Goal: Obtain resource: Download file/media

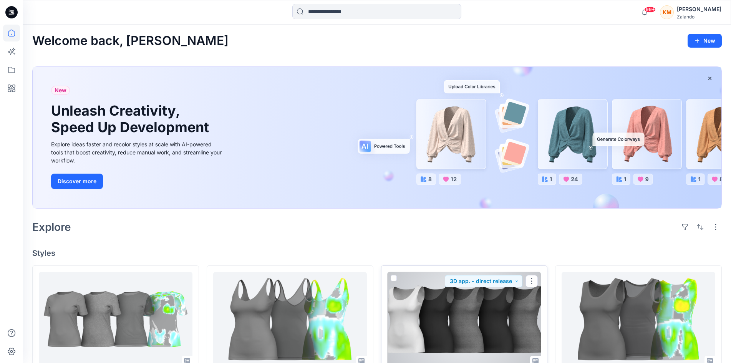
scroll to position [192, 0]
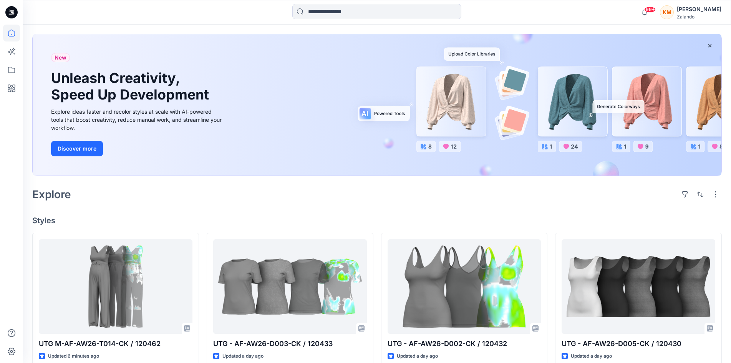
scroll to position [77, 0]
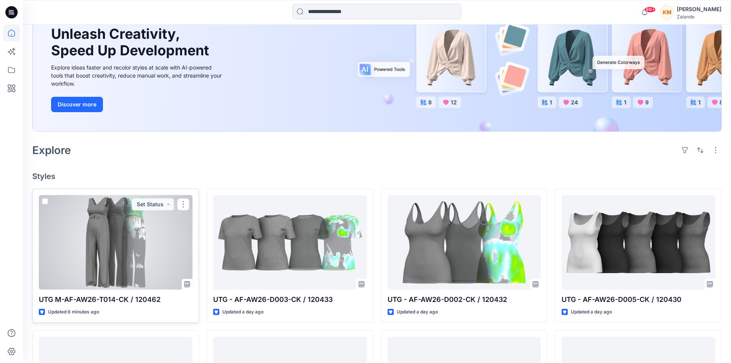
click at [118, 238] on div at bounding box center [116, 242] width 154 height 94
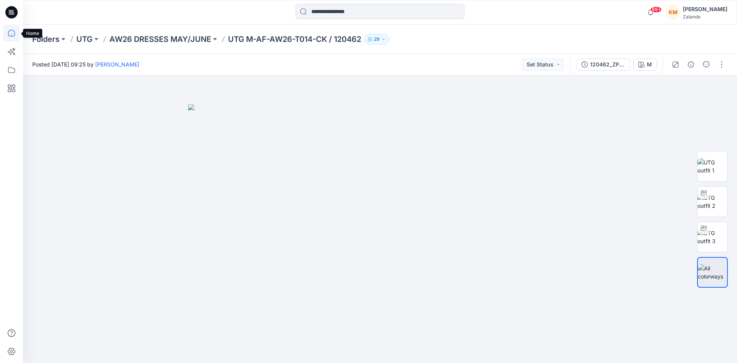
click at [10, 33] on icon at bounding box center [11, 33] width 17 height 17
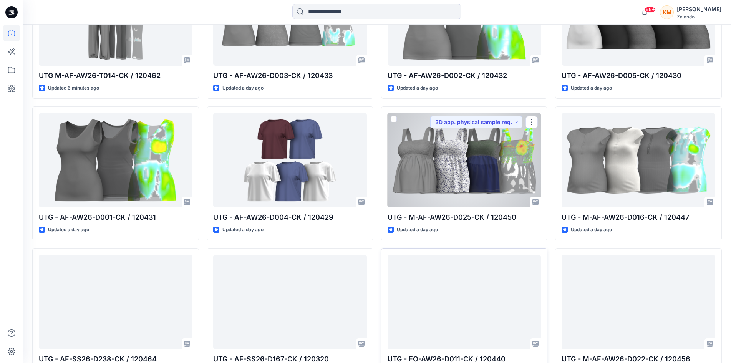
scroll to position [356, 0]
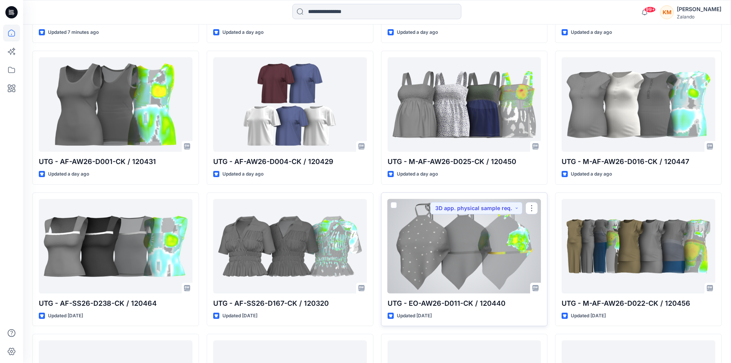
click at [452, 241] on div at bounding box center [464, 246] width 154 height 94
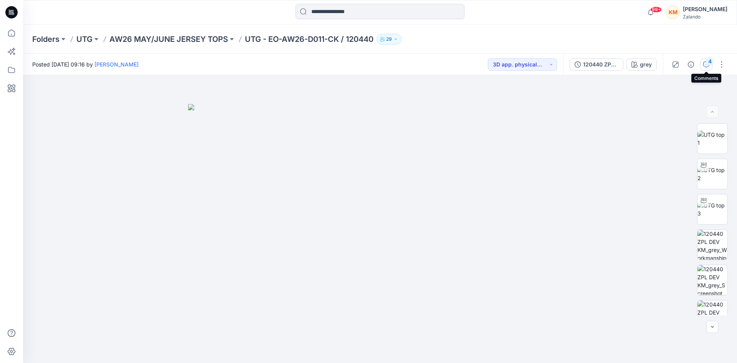
click at [706, 61] on div "4" at bounding box center [710, 62] width 8 height 8
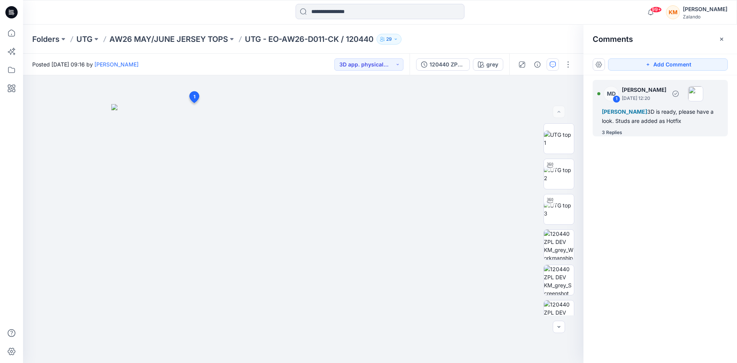
click at [638, 119] on div "Alexandre Ivan Almeida Fonseca 3D is ready, please have a look. Studs are added…" at bounding box center [660, 116] width 117 height 18
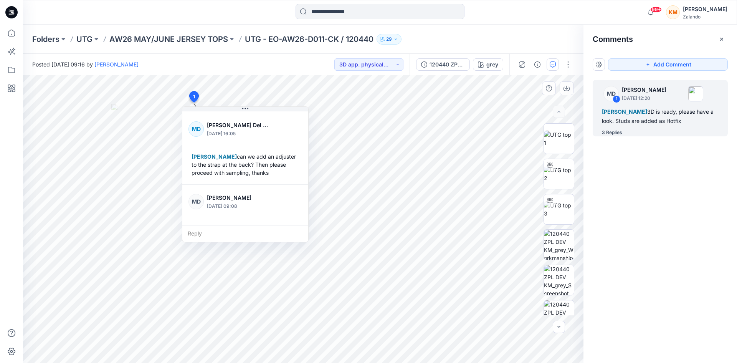
scroll to position [154, 0]
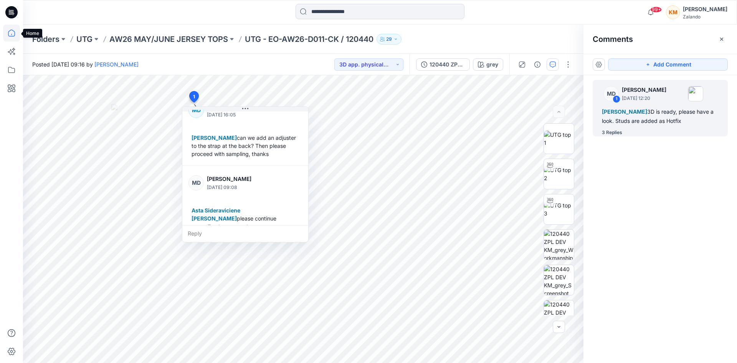
click at [9, 32] on icon at bounding box center [11, 33] width 17 height 17
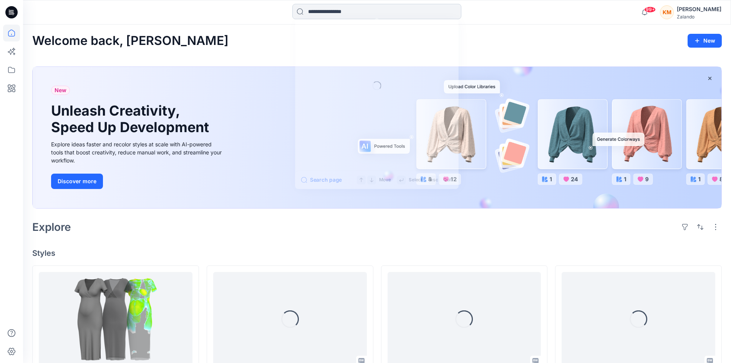
click at [384, 12] on input at bounding box center [376, 11] width 169 height 15
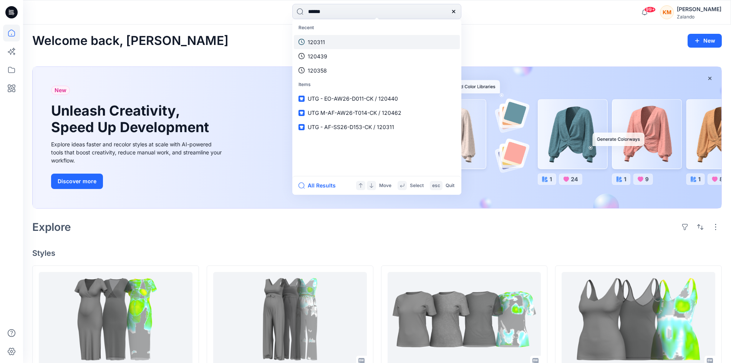
type input "******"
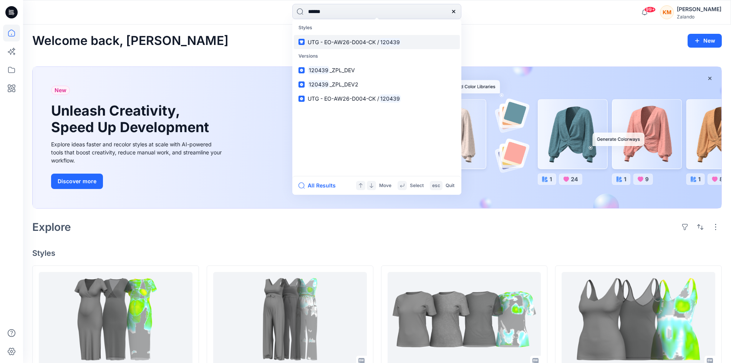
click at [384, 46] on link "UTG - EO-AW26-D004-CK / 120439" at bounding box center [377, 42] width 166 height 14
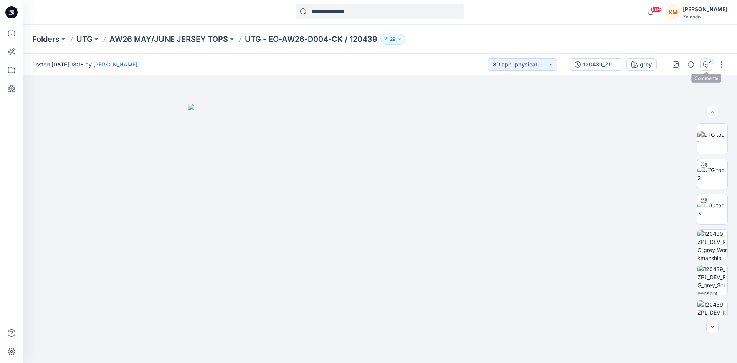
click at [708, 61] on div "2" at bounding box center [710, 62] width 8 height 8
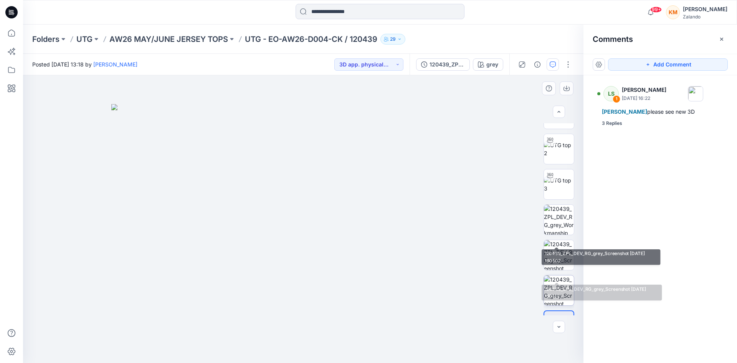
scroll to position [51, 0]
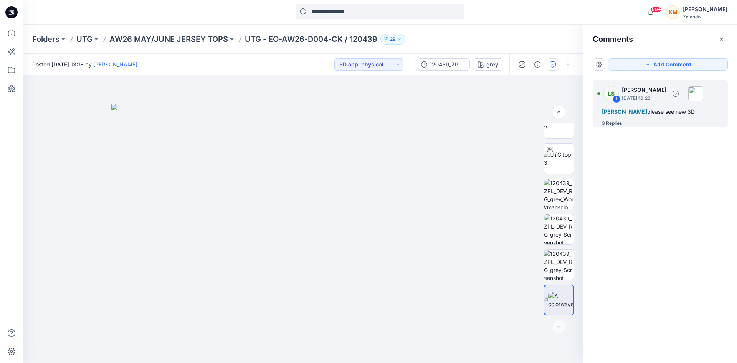
click at [643, 112] on span "[PERSON_NAME]" at bounding box center [624, 111] width 45 height 7
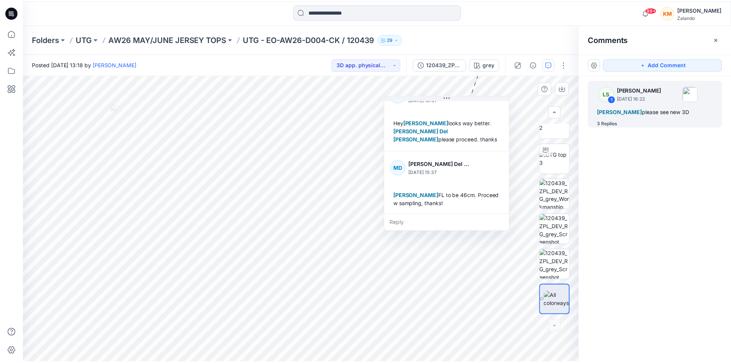
scroll to position [85, 0]
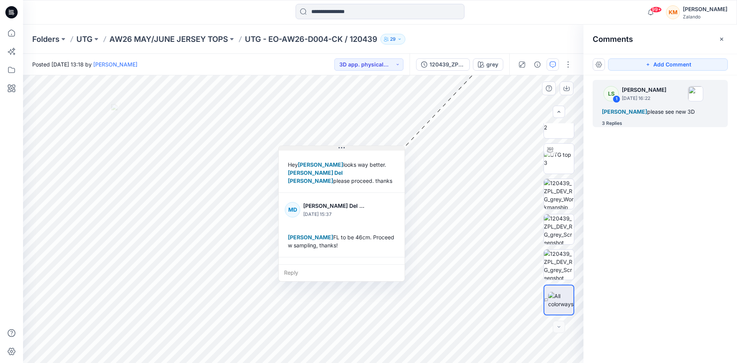
drag, startPoint x: 452, startPoint y: 99, endPoint x: 344, endPoint y: 150, distance: 119.7
click at [344, 150] on icon at bounding box center [342, 148] width 6 height 6
click at [12, 34] on icon at bounding box center [11, 33] width 17 height 17
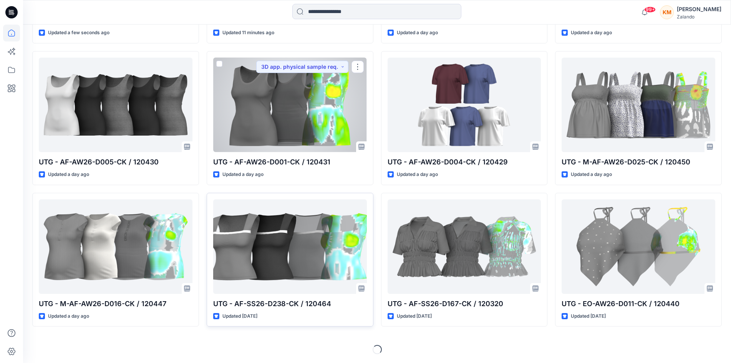
scroll to position [356, 0]
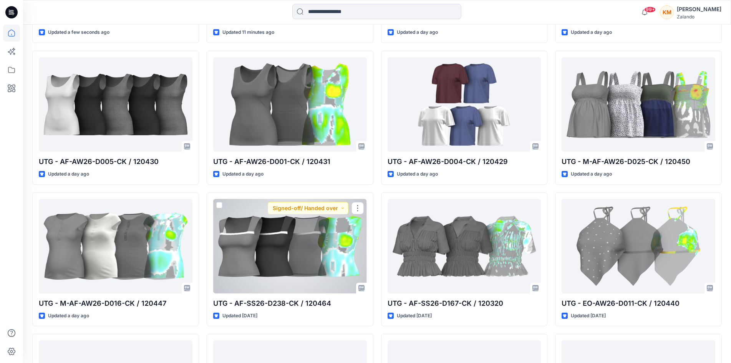
click at [284, 239] on div at bounding box center [290, 246] width 154 height 94
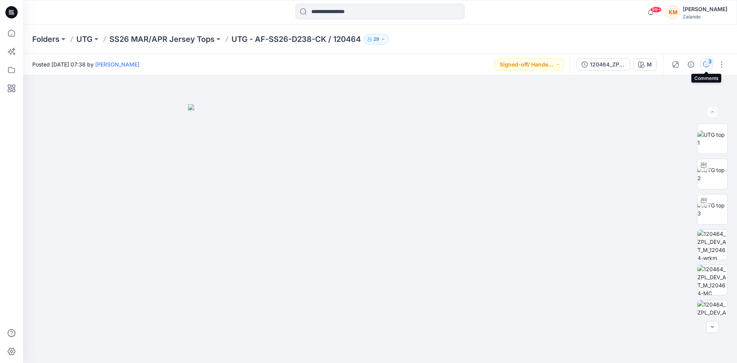
click at [708, 62] on div "3" at bounding box center [710, 62] width 8 height 8
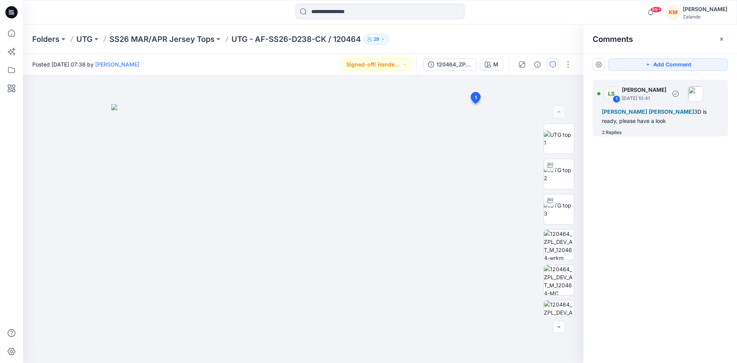
click at [615, 133] on div "2 Replies" at bounding box center [612, 133] width 20 height 8
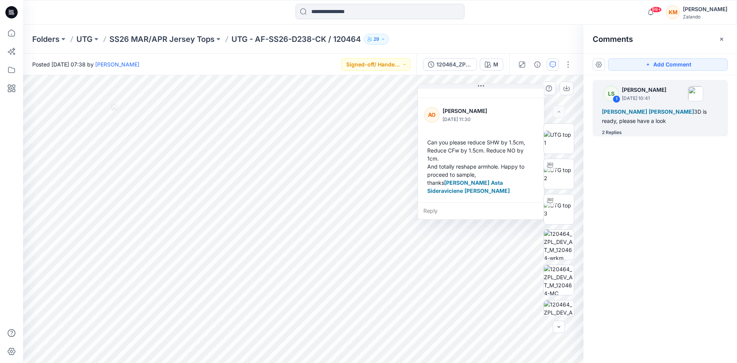
scroll to position [142, 0]
click at [486, 157] on div "Can you please reduce SHW by 1.5cm, Reduce CFw by 1.5cm. Reduce NO by 1cm. And …" at bounding box center [481, 166] width 114 height 63
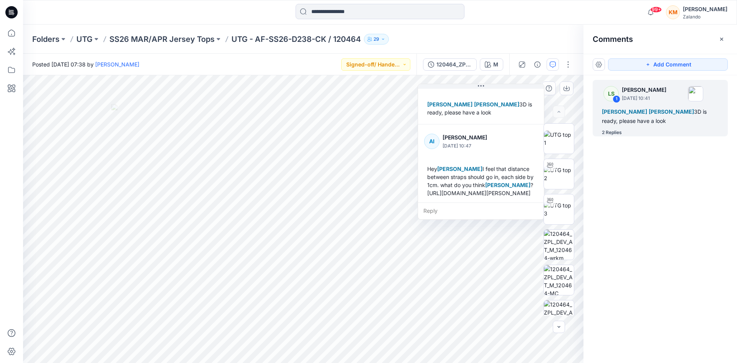
scroll to position [66, 0]
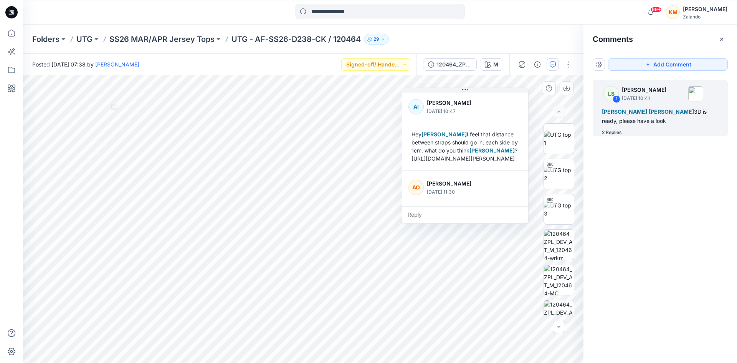
drag, startPoint x: 427, startPoint y: 154, endPoint x: 411, endPoint y: 158, distance: 16.9
click at [411, 158] on div "Hey Lise Stougaard I feel that distance between straps should go in, each side …" at bounding box center [465, 146] width 114 height 38
click at [600, 64] on button "button" at bounding box center [599, 64] width 12 height 12
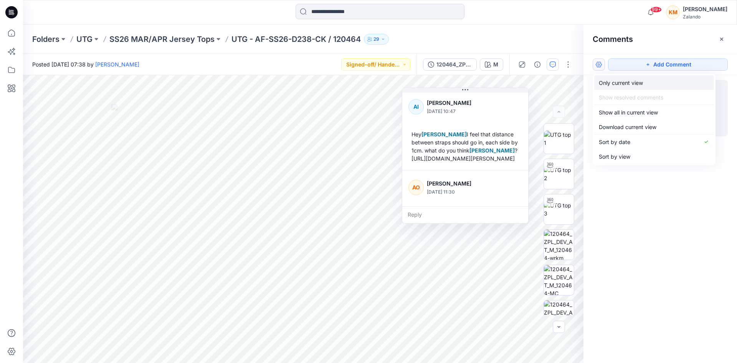
click at [612, 81] on p "Only current view" at bounding box center [621, 83] width 44 height 8
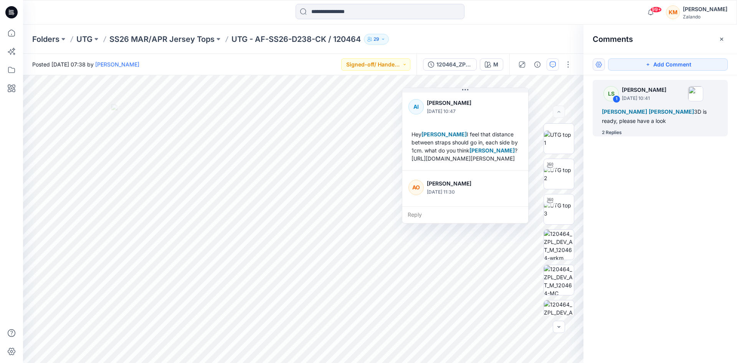
click at [597, 65] on button "button" at bounding box center [599, 64] width 12 height 12
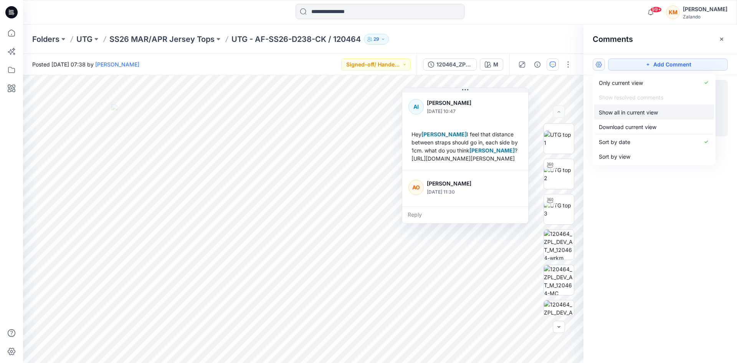
click at [617, 114] on p "Show all in current view" at bounding box center [628, 112] width 59 height 8
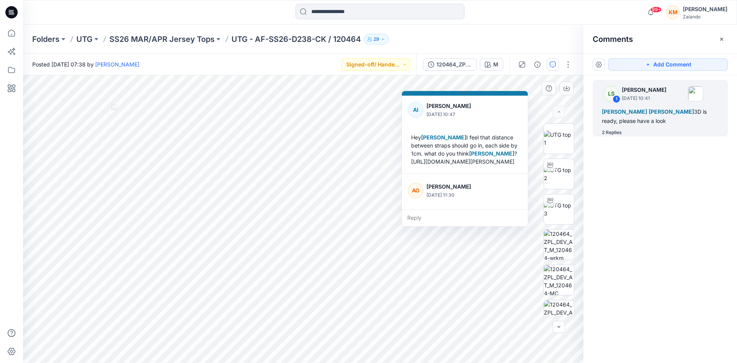
drag, startPoint x: 416, startPoint y: 159, endPoint x: 432, endPoint y: 159, distance: 15.7
click at [408, 162] on div "Hey Lise Stougaard I feel that distance between straps should go in, each side …" at bounding box center [465, 149] width 114 height 38
click at [615, 131] on div "2 Replies" at bounding box center [612, 133] width 20 height 8
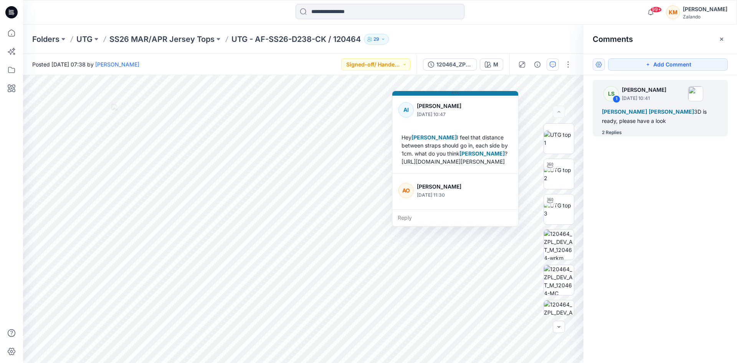
click at [599, 62] on button "button" at bounding box center [599, 64] width 12 height 12
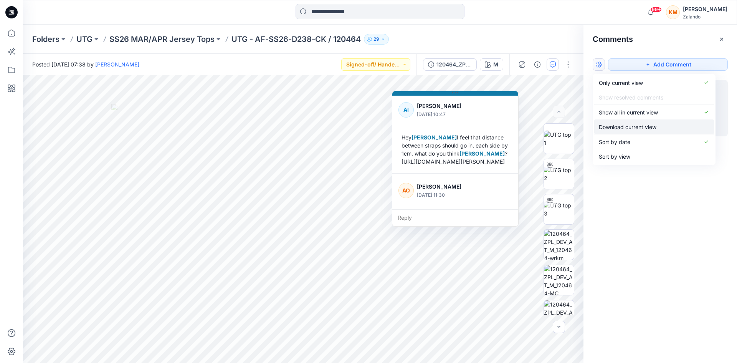
click at [608, 127] on p "Download current view" at bounding box center [628, 127] width 58 height 8
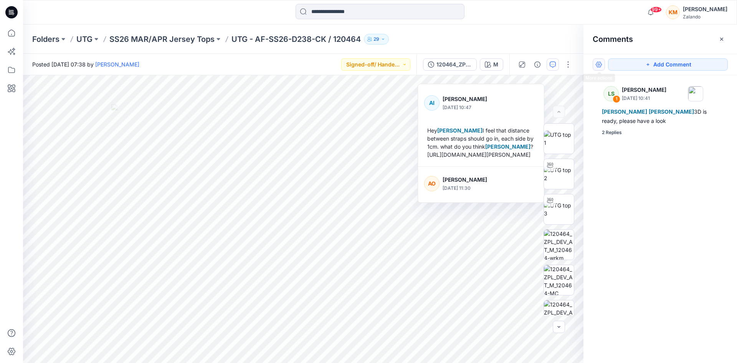
click at [600, 61] on button "button" at bounding box center [599, 64] width 12 height 12
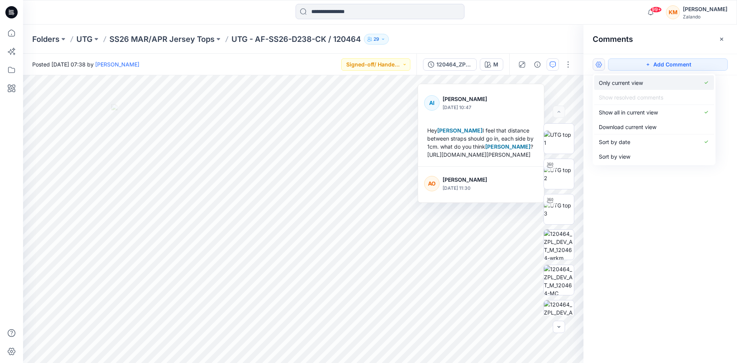
click at [613, 84] on p "Only current view" at bounding box center [621, 83] width 44 height 8
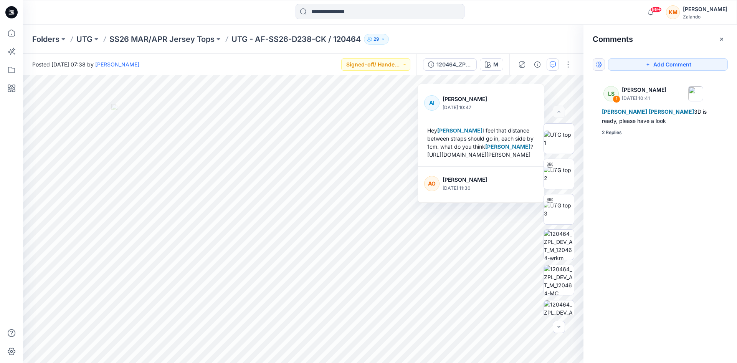
click at [597, 63] on button "button" at bounding box center [599, 64] width 12 height 12
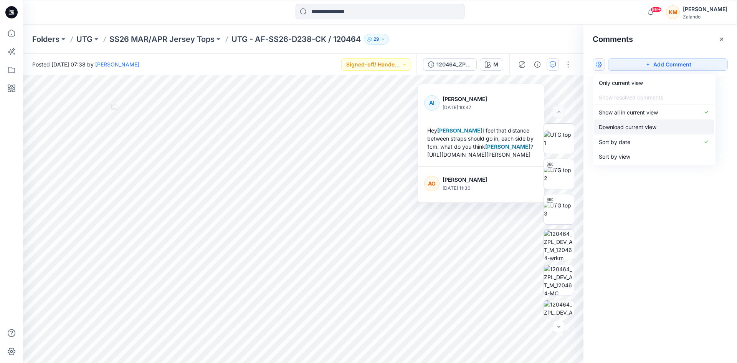
click at [608, 127] on p "Download current view" at bounding box center [628, 127] width 58 height 8
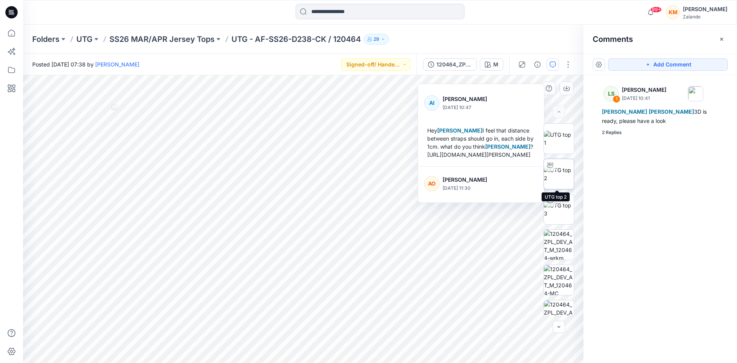
click at [556, 175] on img at bounding box center [559, 174] width 30 height 16
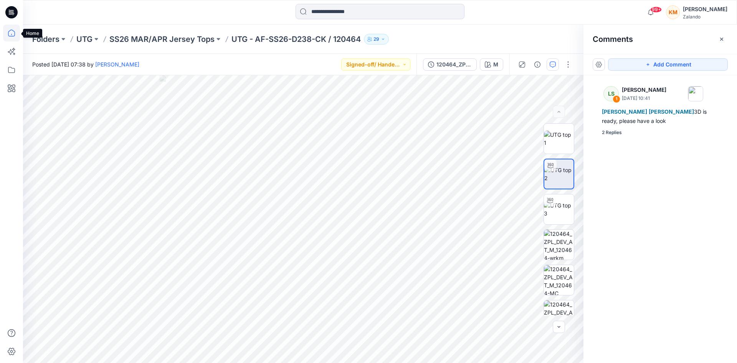
click at [13, 34] on icon at bounding box center [11, 33] width 17 height 17
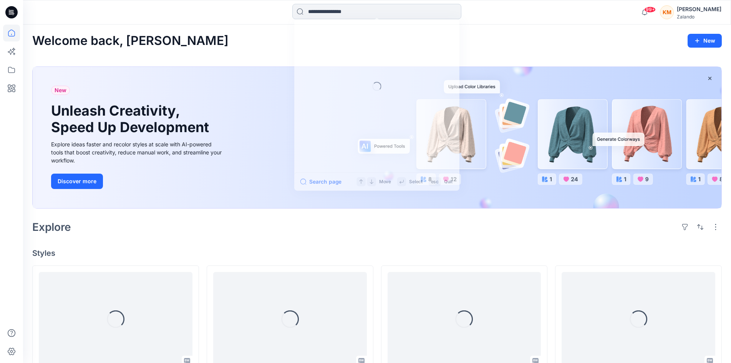
click at [318, 12] on input at bounding box center [376, 11] width 169 height 15
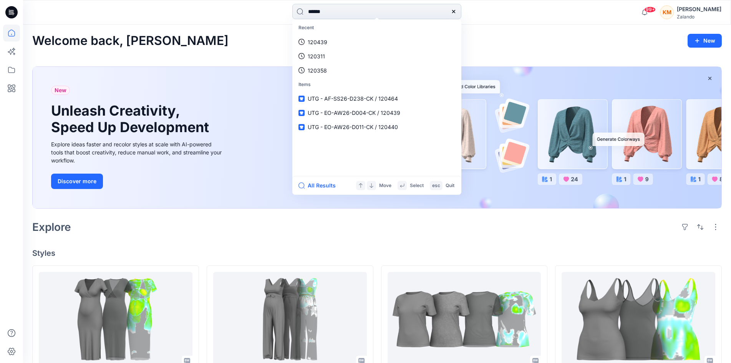
type input "******"
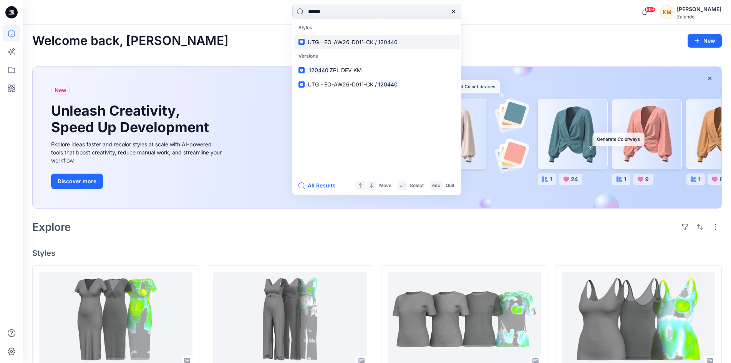
click at [333, 41] on span "UTG - EO-AW26-D011-CK /" at bounding box center [342, 42] width 69 height 7
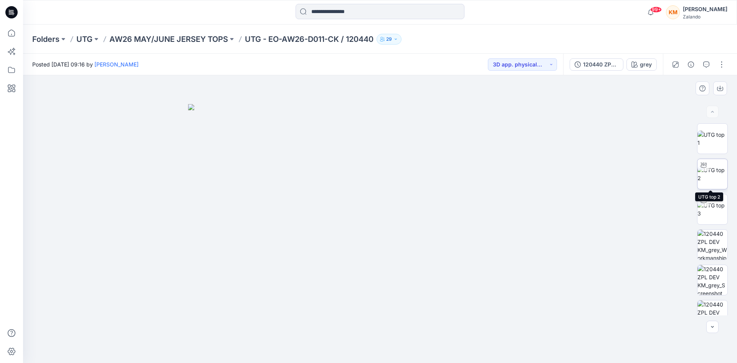
click at [701, 175] on img at bounding box center [713, 174] width 30 height 16
drag, startPoint x: 482, startPoint y: 341, endPoint x: 472, endPoint y: 346, distance: 11.3
click at [472, 346] on icon at bounding box center [381, 340] width 232 height 29
click at [720, 68] on button "button" at bounding box center [722, 64] width 12 height 12
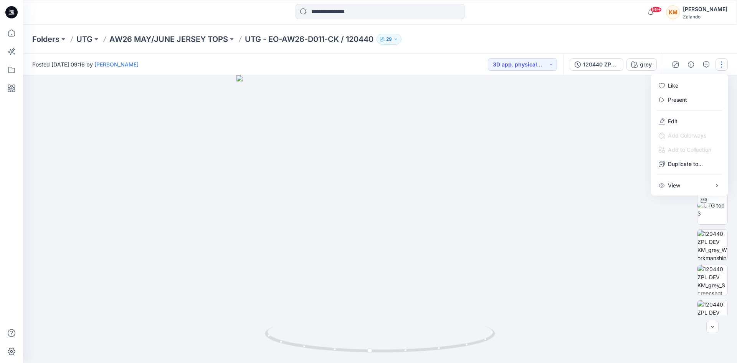
click at [599, 63] on div "120440 ZPL DEV KM" at bounding box center [600, 64] width 35 height 8
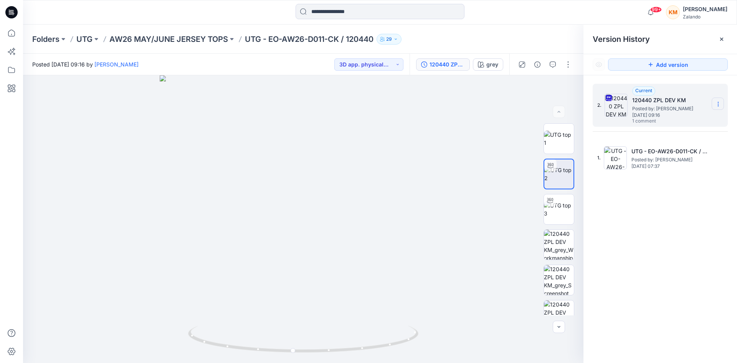
click at [718, 100] on section at bounding box center [718, 104] width 12 height 12
click at [682, 119] on span "Download Source BW File" at bounding box center [679, 118] width 64 height 9
click at [556, 64] on icon "button" at bounding box center [553, 64] width 6 height 6
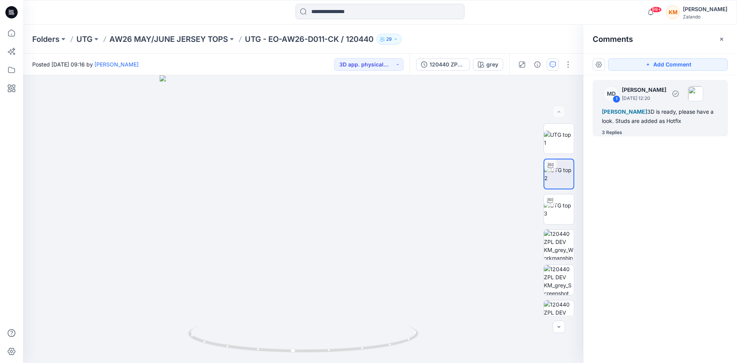
click at [634, 122] on div "Alexandre Ivan Almeida Fonseca 3D is ready, please have a look. Studs are added…" at bounding box center [660, 116] width 117 height 18
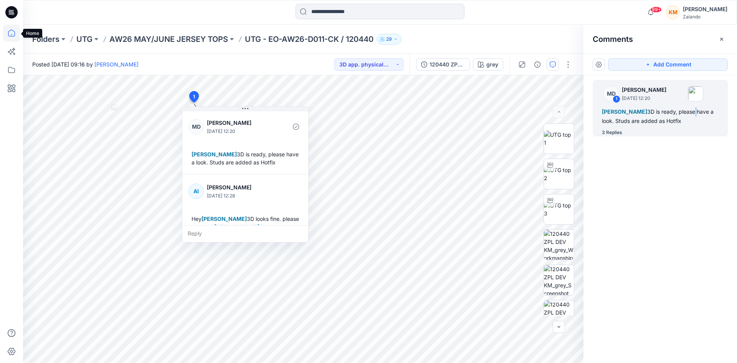
click at [8, 33] on icon at bounding box center [11, 33] width 17 height 17
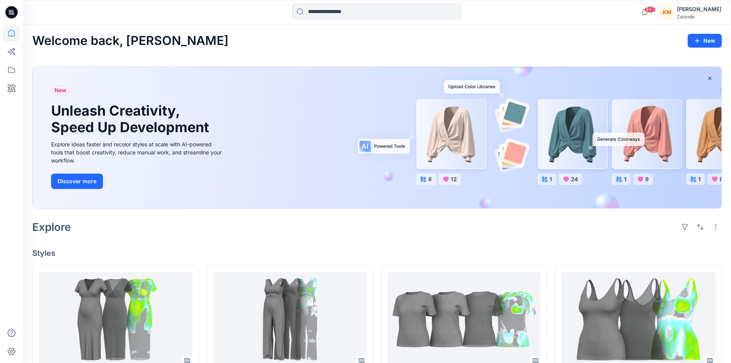
click at [344, 11] on input at bounding box center [376, 11] width 169 height 15
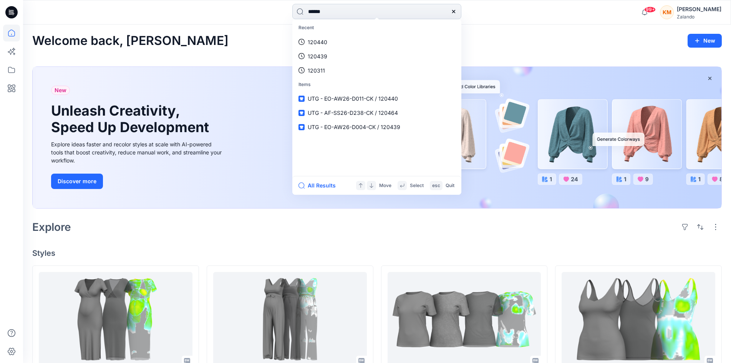
type input "******"
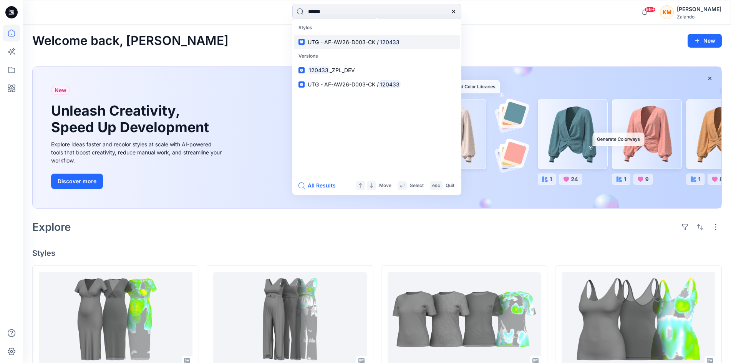
click at [348, 42] on span "UTG - AF-AW26-D003-CK /" at bounding box center [343, 42] width 71 height 7
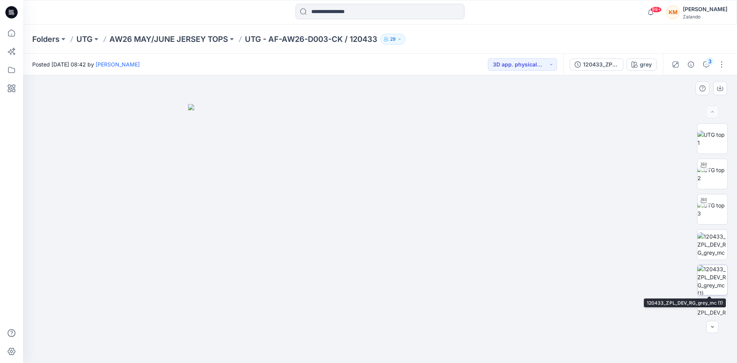
click at [718, 278] on img at bounding box center [713, 280] width 30 height 30
click at [706, 65] on icon "button" at bounding box center [706, 64] width 6 height 6
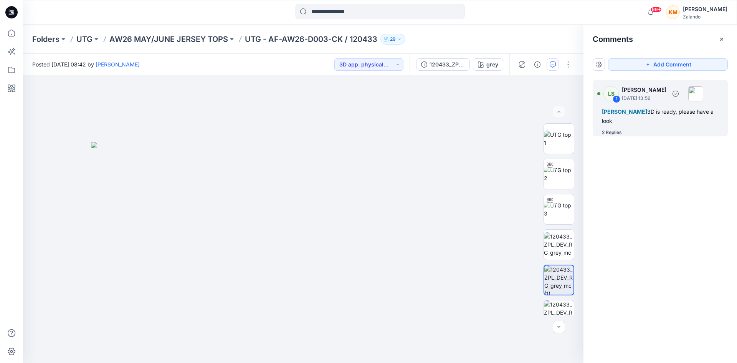
click at [622, 129] on div "2 Replies" at bounding box center [612, 133] width 20 height 8
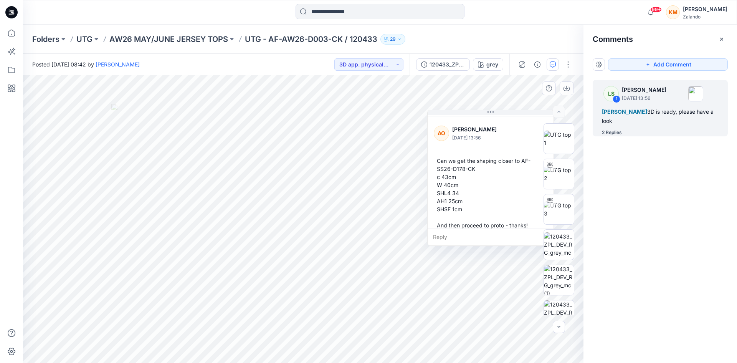
scroll to position [115, 0]
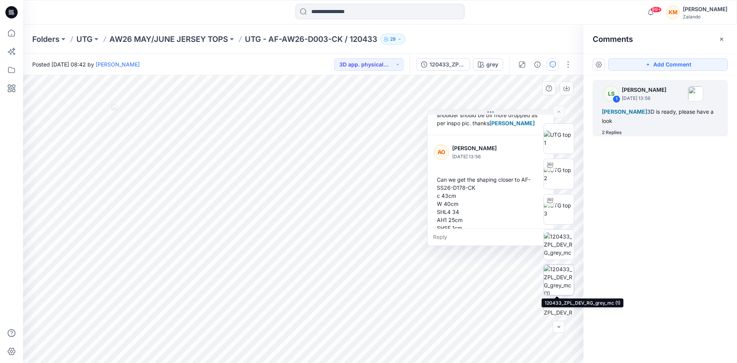
click at [557, 284] on img at bounding box center [559, 280] width 30 height 30
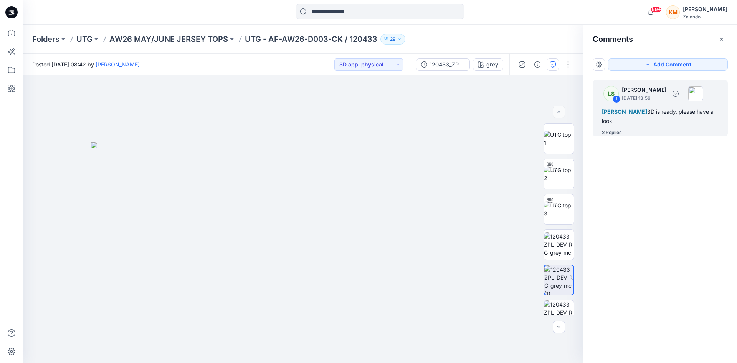
click at [617, 129] on div "2 Replies" at bounding box center [612, 133] width 20 height 8
click at [627, 116] on div "Alexandre Ivan Almeida Fonseca 3D is ready, please have a look" at bounding box center [660, 116] width 117 height 18
click at [548, 135] on img at bounding box center [559, 139] width 30 height 16
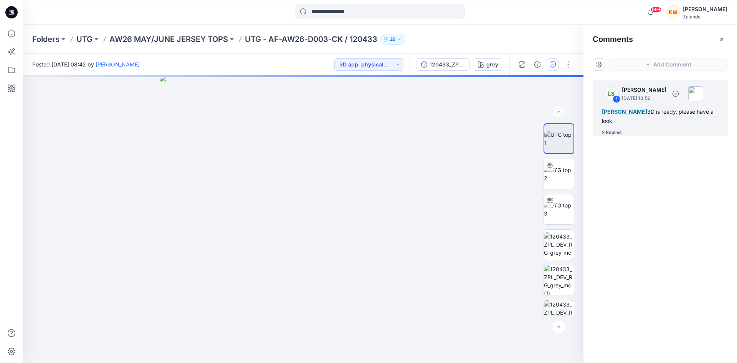
click at [622, 119] on div "Alexandre Ivan Almeida Fonseca 3D is ready, please have a look" at bounding box center [660, 116] width 117 height 18
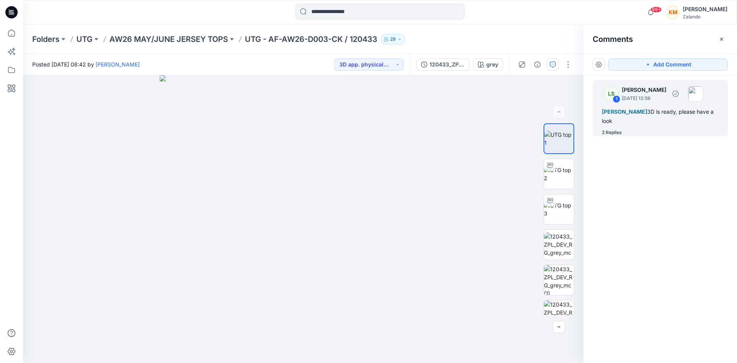
click at [610, 132] on div "2 Replies" at bounding box center [612, 133] width 20 height 8
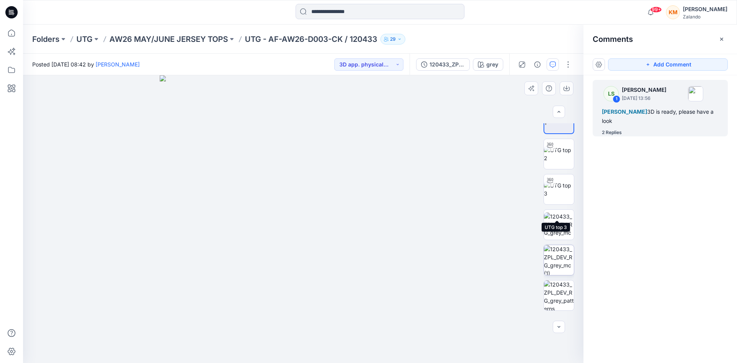
scroll to position [51, 0]
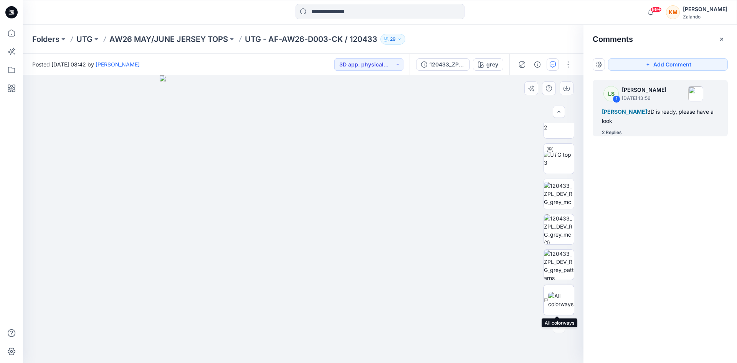
click at [552, 297] on img at bounding box center [561, 300] width 26 height 16
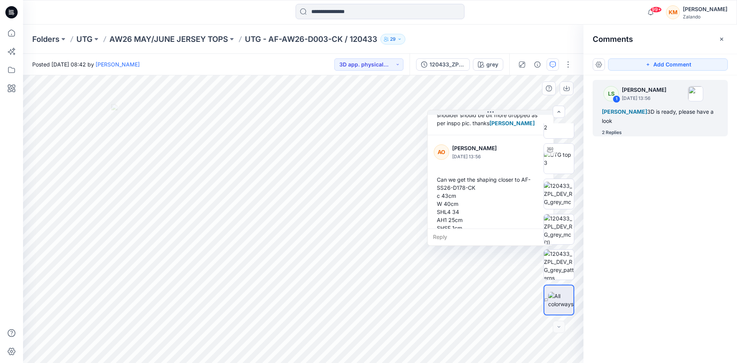
scroll to position [154, 0]
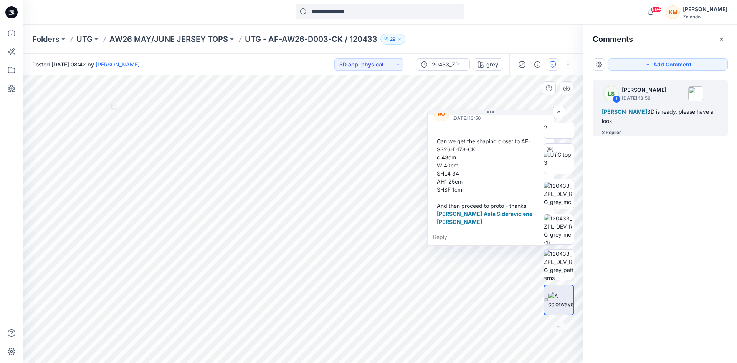
click at [446, 237] on div "Reply" at bounding box center [491, 236] width 126 height 17
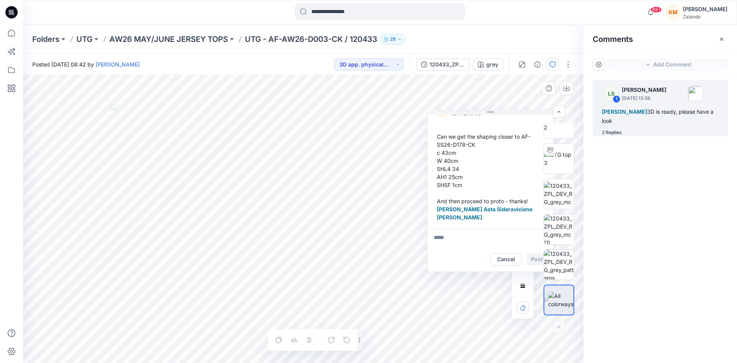
scroll to position [159, 0]
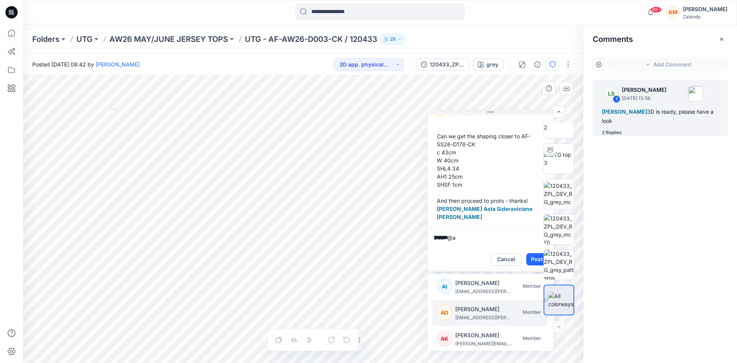
click at [476, 316] on p "angel.obrien@zalando.de" at bounding box center [484, 318] width 58 height 8
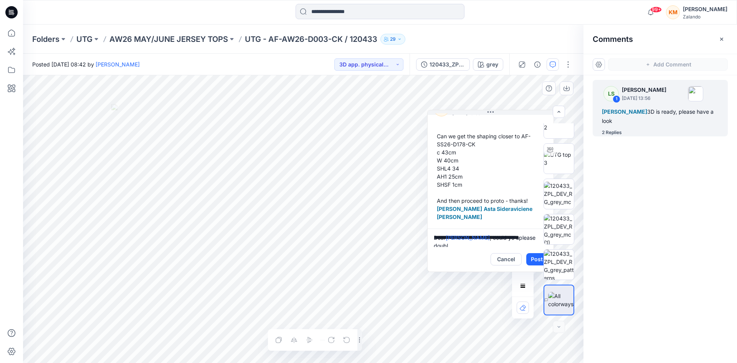
scroll to position [2, 0]
click at [511, 235] on textarea "**********" at bounding box center [491, 237] width 126 height 18
click at [514, 235] on textarea "**********" at bounding box center [491, 237] width 126 height 18
click at [468, 244] on textarea "**********" at bounding box center [491, 237] width 126 height 18
click at [526, 242] on textarea "**********" at bounding box center [491, 237] width 126 height 18
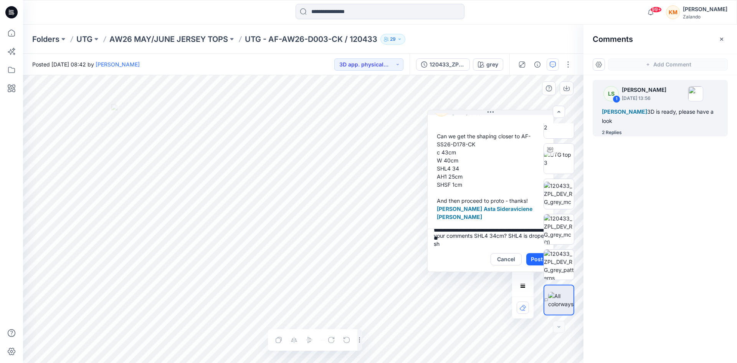
scroll to position [31, 0]
drag, startPoint x: 517, startPoint y: 238, endPoint x: 532, endPoint y: 238, distance: 14.6
click at [534, 238] on div "**********" at bounding box center [303, 219] width 561 height 288
type textarea "**********"
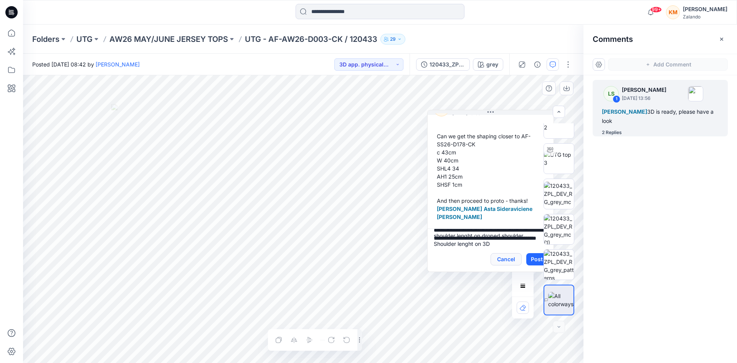
click at [505, 258] on button "Cancel" at bounding box center [506, 259] width 31 height 12
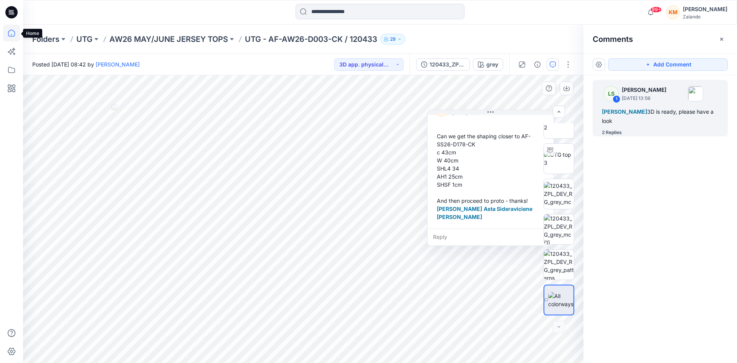
click at [10, 32] on icon at bounding box center [11, 33] width 17 height 17
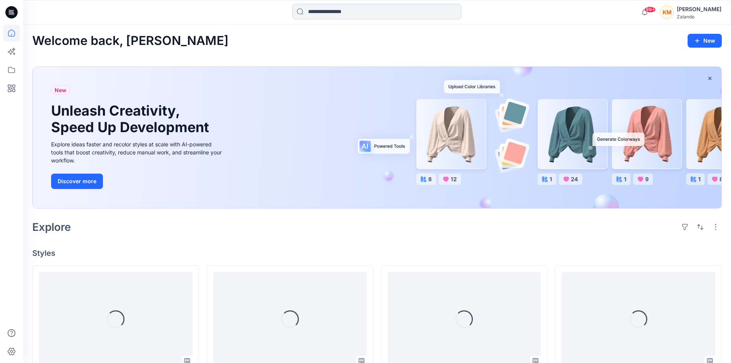
click at [330, 12] on input at bounding box center [376, 11] width 169 height 15
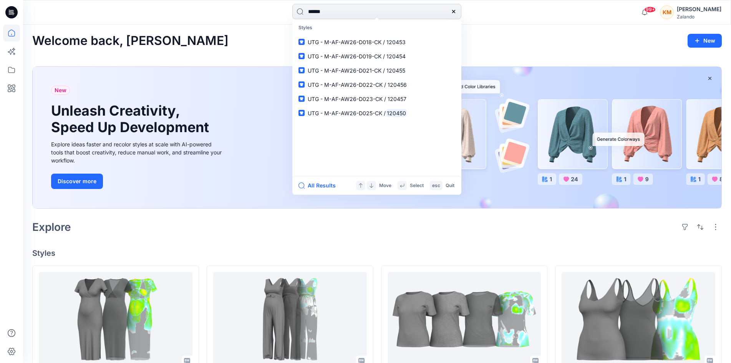
type input "******"
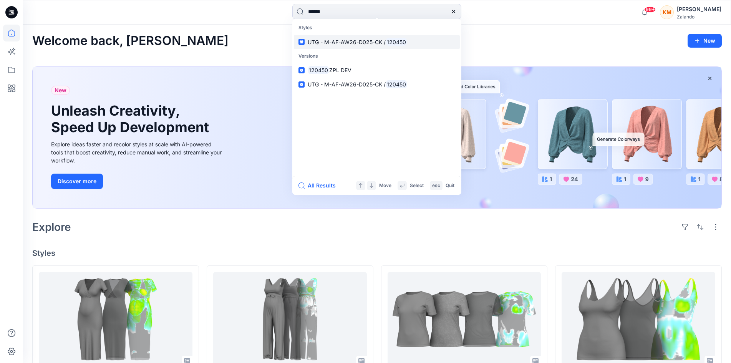
click at [343, 39] on span "UTG - M-AF-AW26-D025-CK /" at bounding box center [347, 42] width 78 height 7
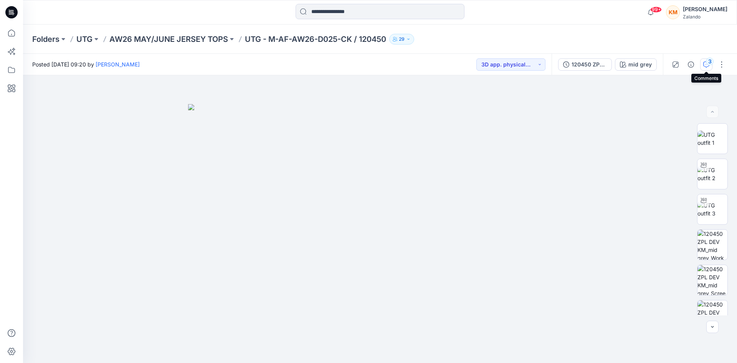
click at [707, 63] on div "3" at bounding box center [710, 62] width 8 height 8
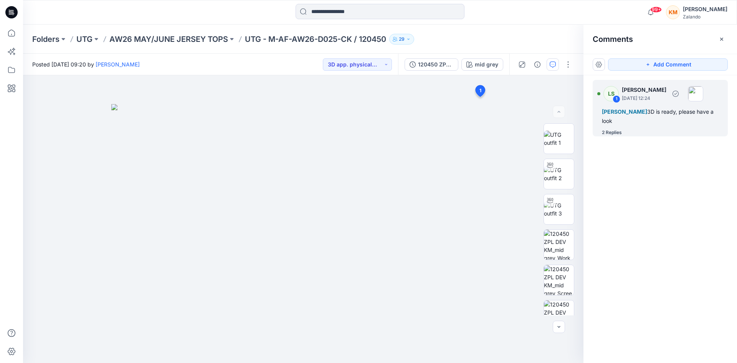
click at [620, 131] on div "2 Replies" at bounding box center [612, 133] width 20 height 8
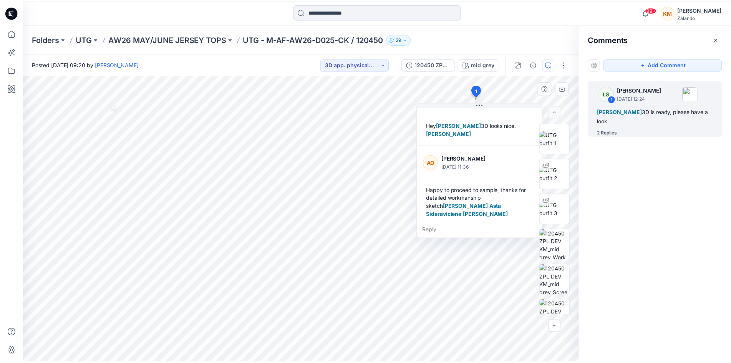
scroll to position [94, 0]
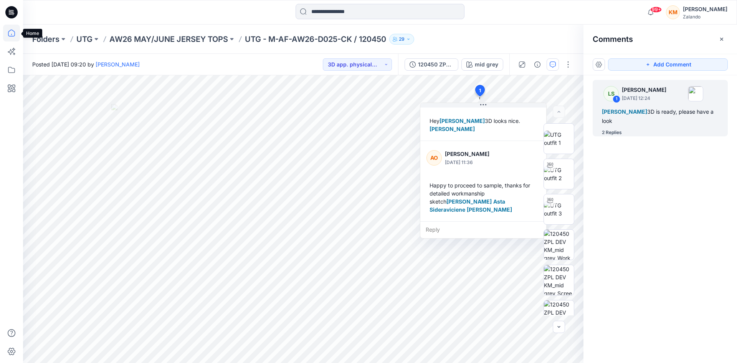
click at [14, 31] on icon at bounding box center [11, 33] width 7 height 7
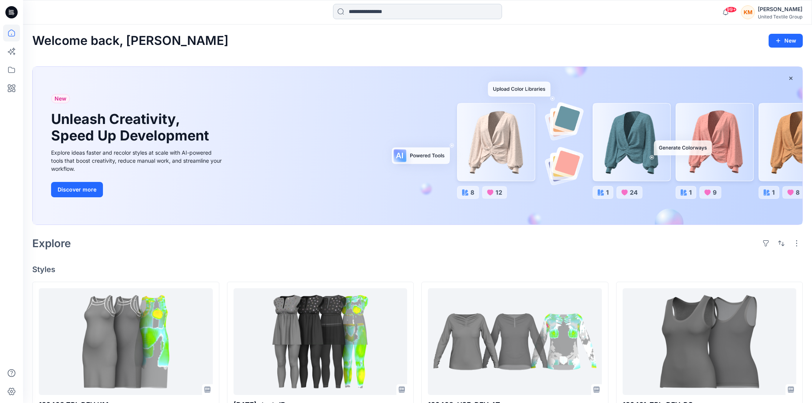
scroll to position [85, 0]
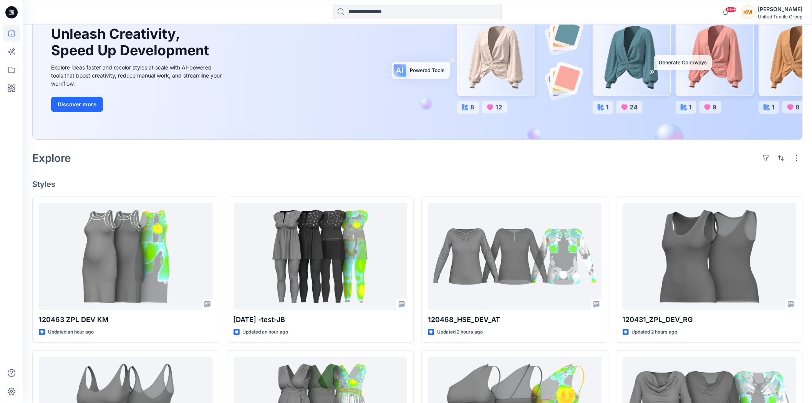
click at [410, 13] on input at bounding box center [417, 11] width 169 height 15
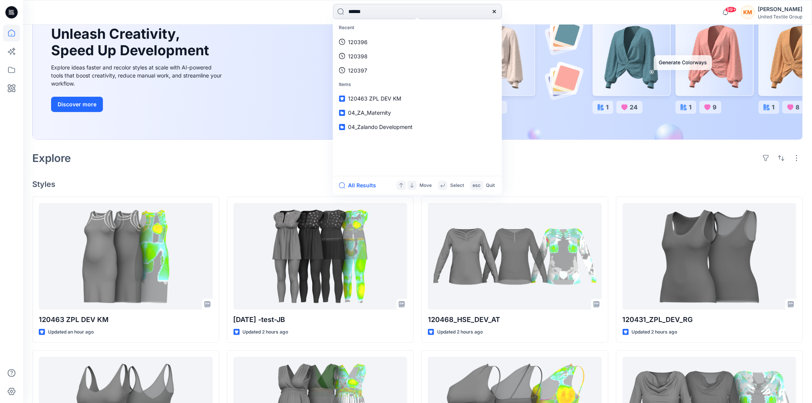
type input "******"
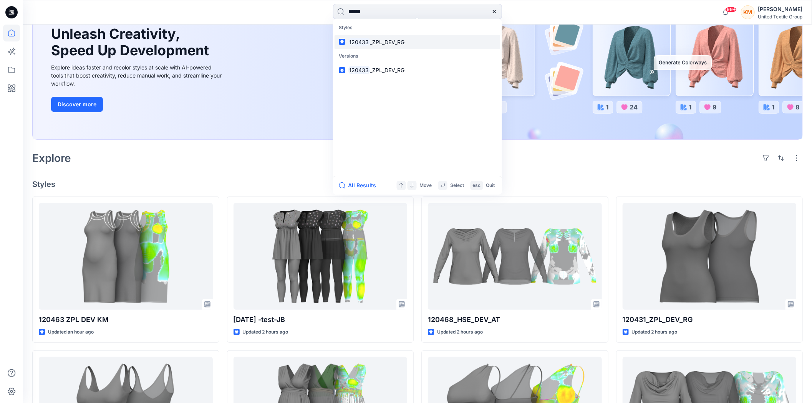
click at [390, 36] on link "120433 _ZPL_DEV_RG" at bounding box center [417, 42] width 166 height 14
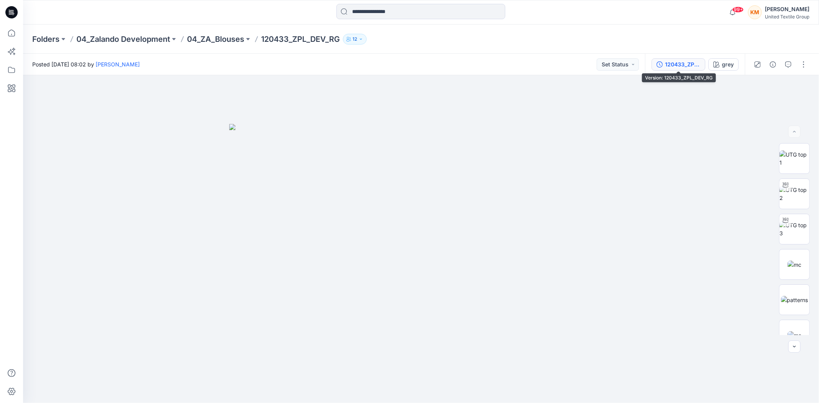
click at [673, 63] on div "120433_ZPL_DEV_RG" at bounding box center [682, 64] width 35 height 8
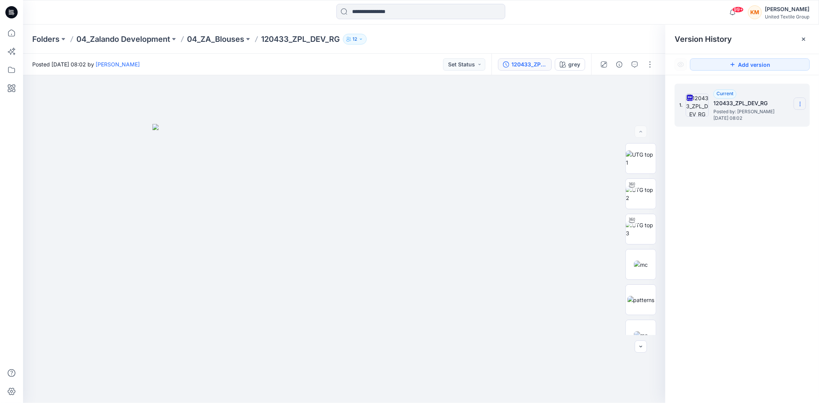
click at [798, 103] on icon at bounding box center [800, 104] width 6 height 6
click at [754, 118] on span "Download Source BW File" at bounding box center [761, 119] width 64 height 9
click at [12, 31] on icon at bounding box center [11, 33] width 17 height 17
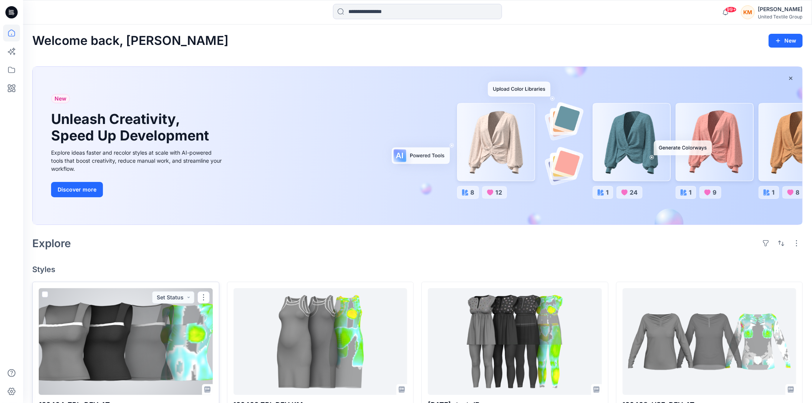
scroll to position [43, 0]
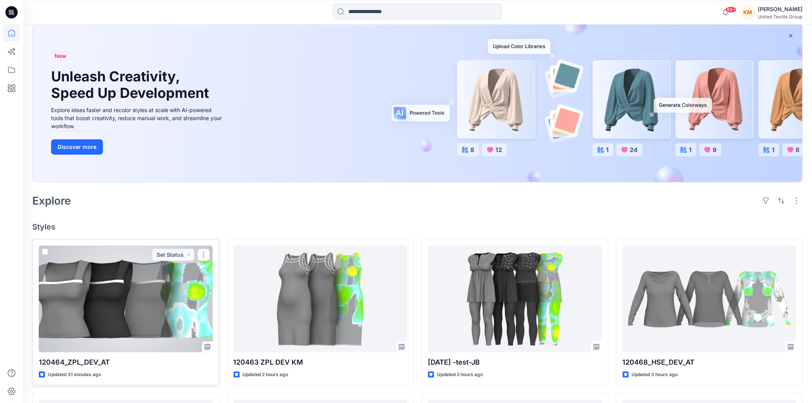
click at [165, 304] on div at bounding box center [126, 299] width 174 height 107
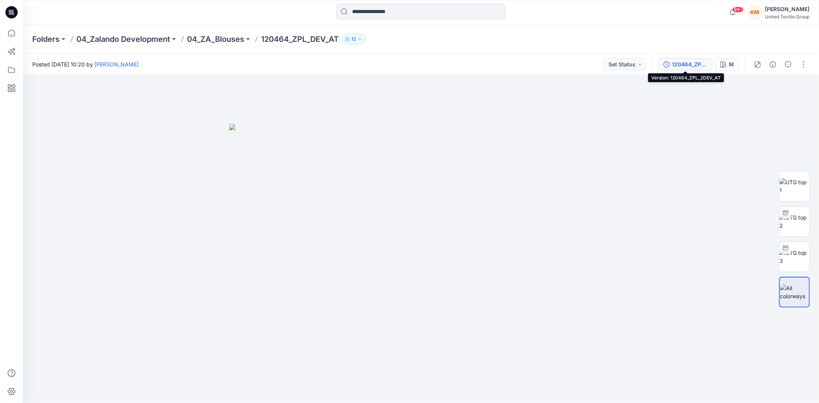
click at [672, 66] on div "120464_ZPL_2DEV_AT" at bounding box center [689, 64] width 35 height 8
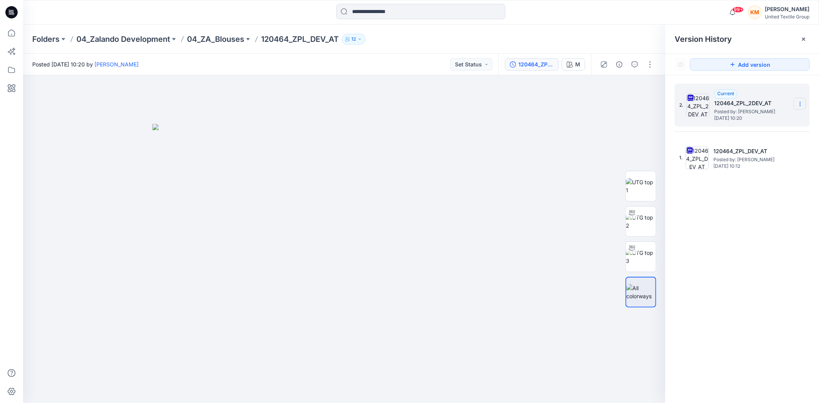
click at [797, 100] on section at bounding box center [800, 104] width 12 height 12
click at [745, 117] on span "Download Source BW File" at bounding box center [761, 119] width 64 height 9
click at [9, 33] on icon at bounding box center [11, 33] width 17 height 17
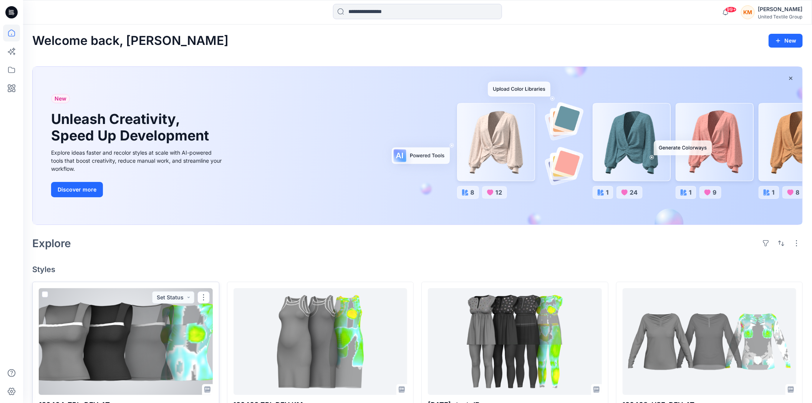
click at [147, 336] on div at bounding box center [126, 341] width 174 height 107
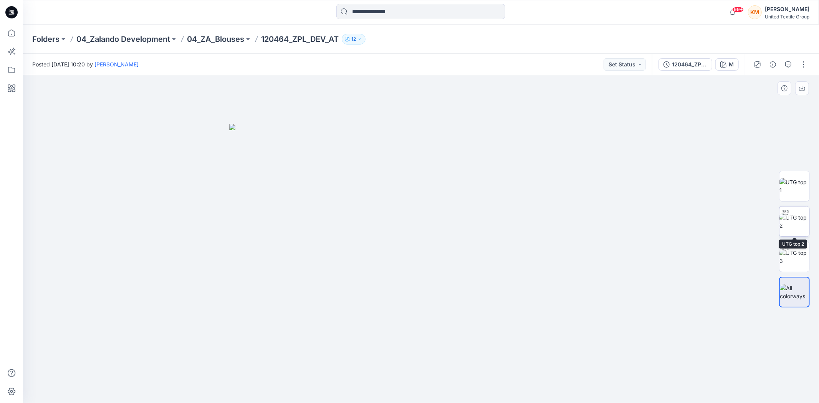
drag, startPoint x: 794, startPoint y: 218, endPoint x: 789, endPoint y: 217, distance: 5.0
click at [792, 217] on img at bounding box center [794, 221] width 30 height 16
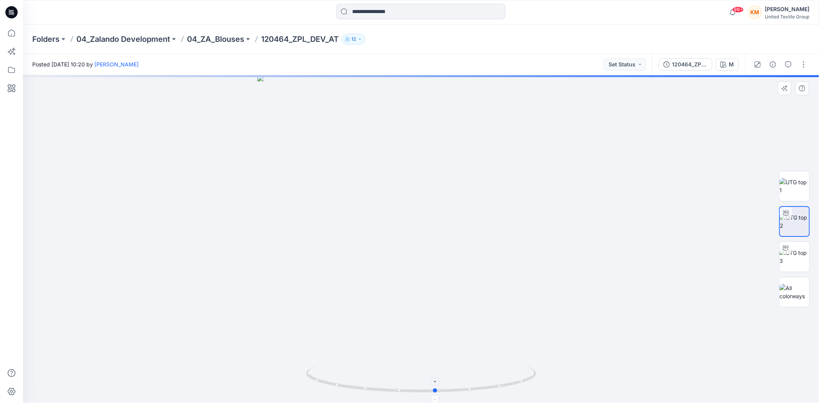
drag, startPoint x: 514, startPoint y: 386, endPoint x: 528, endPoint y: 386, distance: 14.6
click at [528, 386] on icon at bounding box center [422, 380] width 232 height 29
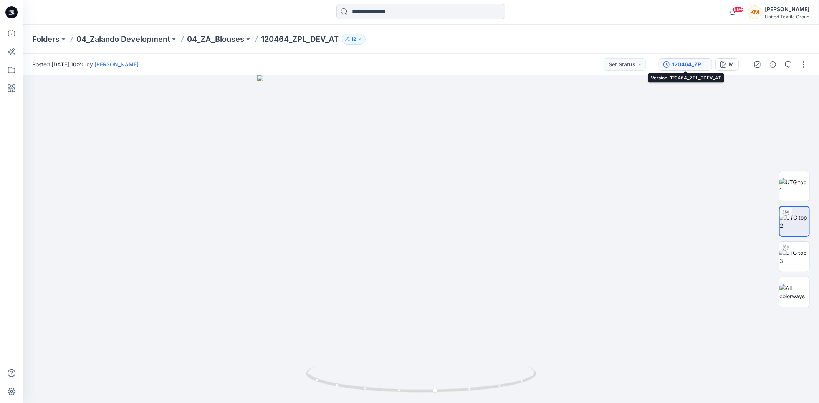
click at [690, 66] on div "120464_ZPL_2DEV_AT" at bounding box center [689, 64] width 35 height 8
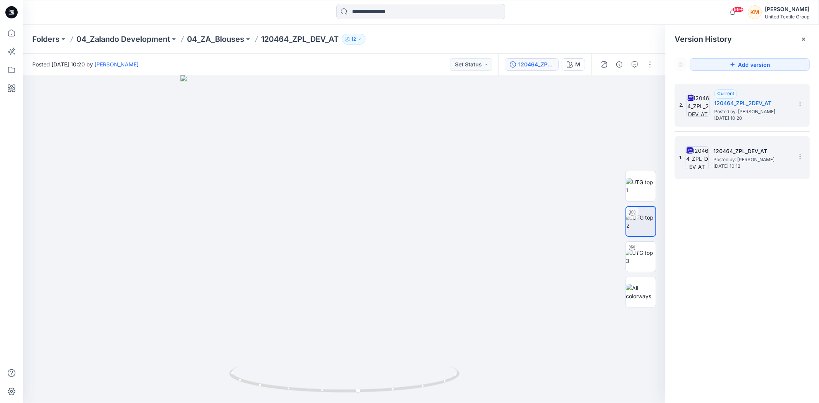
click at [719, 160] on span "Posted by: Anastasija Trusakova" at bounding box center [751, 160] width 77 height 8
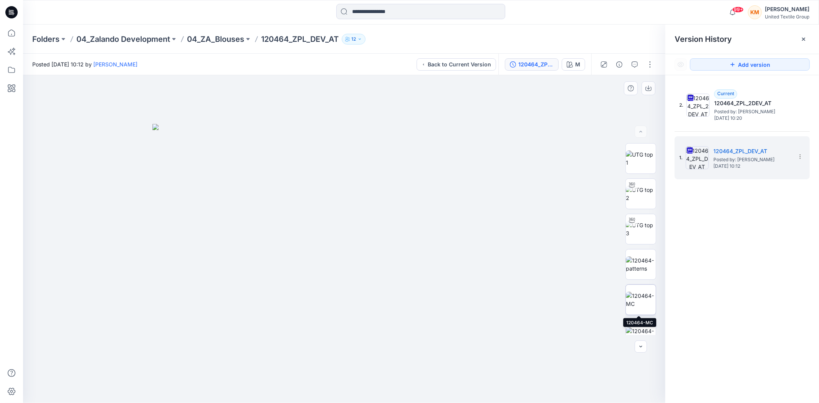
click at [646, 294] on img at bounding box center [641, 300] width 30 height 16
click at [12, 33] on icon at bounding box center [11, 33] width 17 height 17
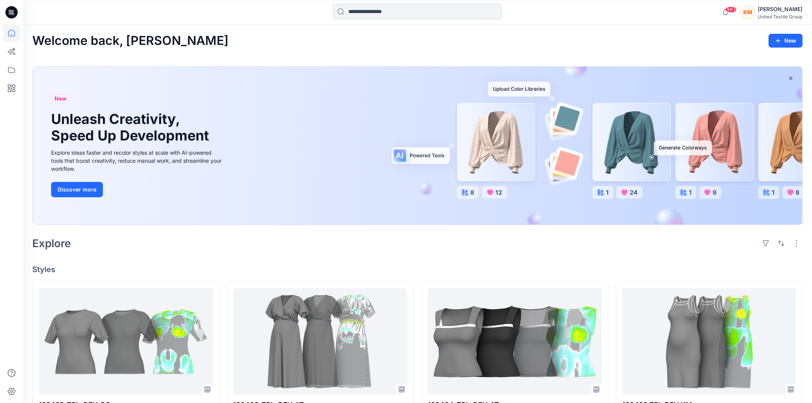
click at [373, 8] on input at bounding box center [417, 11] width 169 height 15
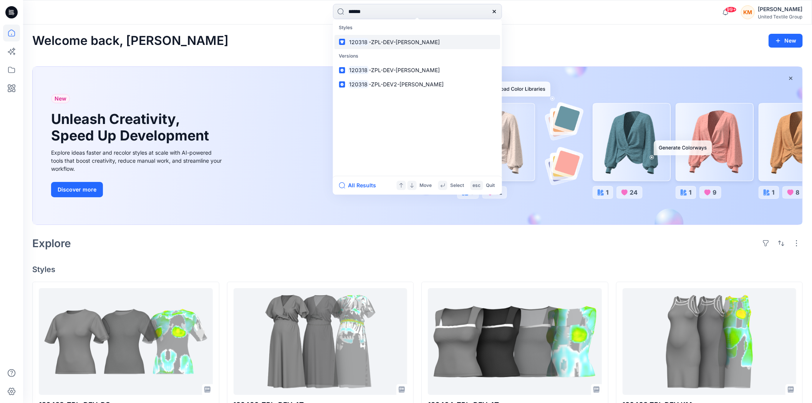
type input "******"
click at [378, 40] on span "-ZPL-DEV-BD-JB" at bounding box center [404, 42] width 71 height 7
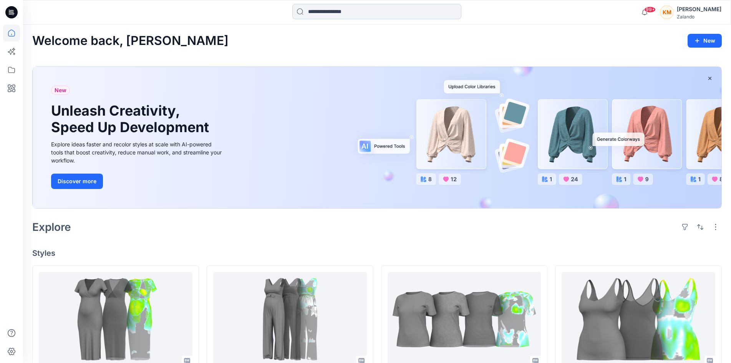
drag, startPoint x: 341, startPoint y: 5, endPoint x: 340, endPoint y: 9, distance: 4.1
click at [341, 6] on input at bounding box center [376, 11] width 169 height 15
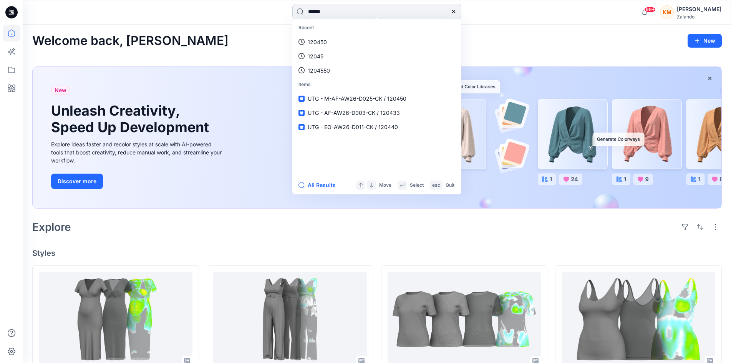
type input "******"
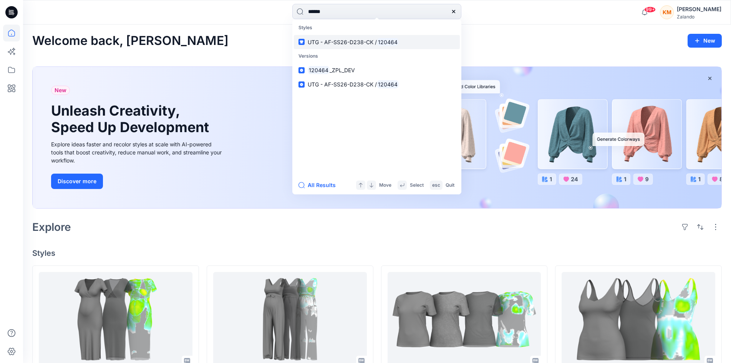
click at [371, 41] on span "UTG - AF-SS26-D238-CK /" at bounding box center [342, 42] width 69 height 7
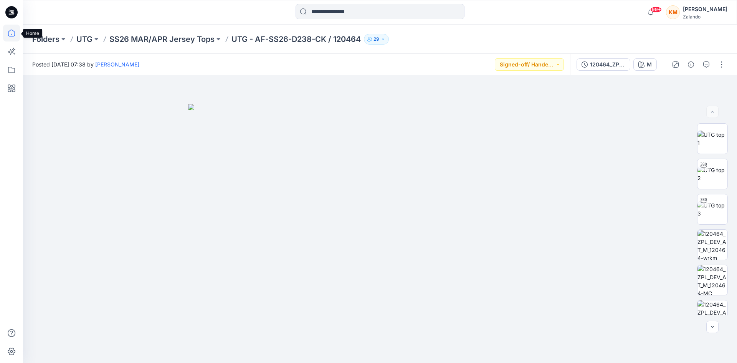
click at [9, 32] on icon at bounding box center [11, 33] width 17 height 17
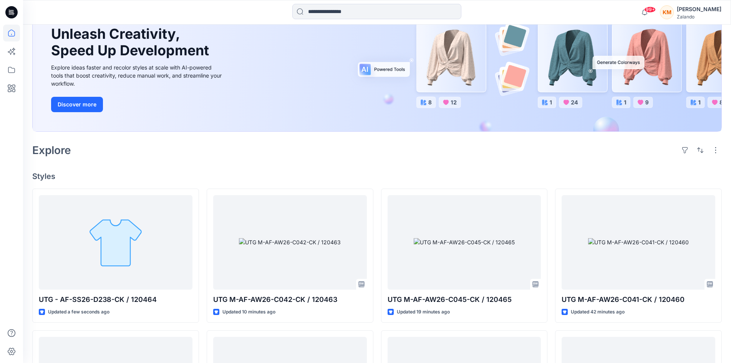
scroll to position [115, 0]
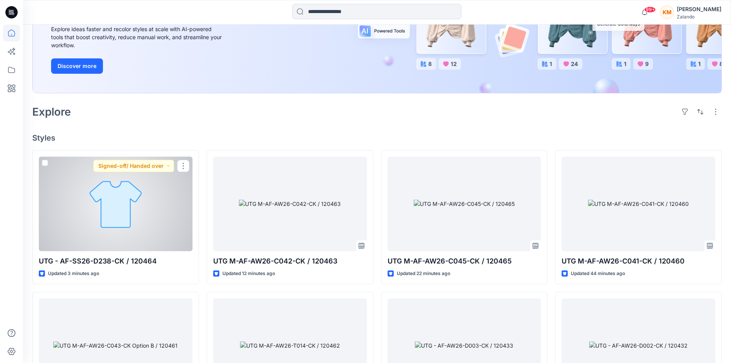
click at [147, 198] on div at bounding box center [116, 204] width 154 height 94
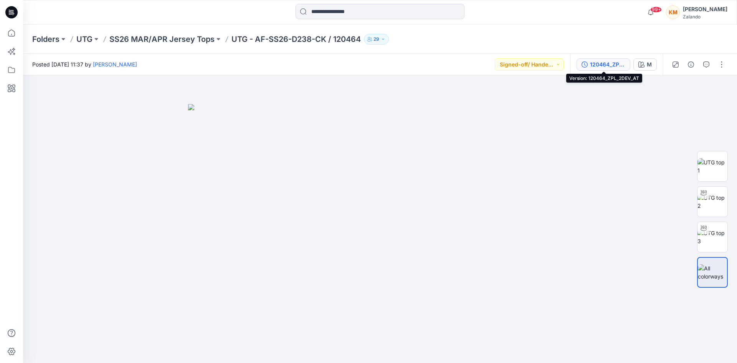
click at [603, 64] on div "120464_ZPL_2DEV_AT" at bounding box center [607, 64] width 35 height 8
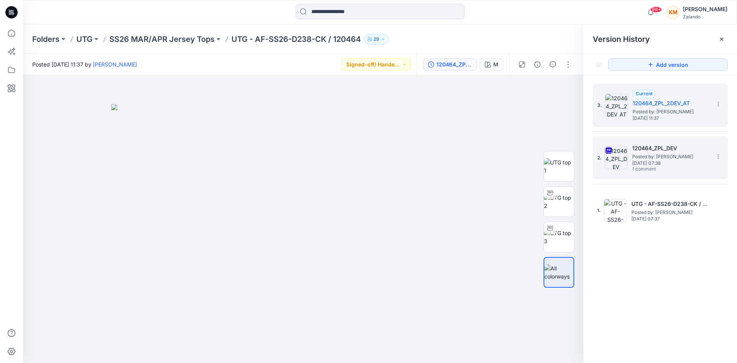
click at [636, 159] on span "Posted by: [PERSON_NAME]" at bounding box center [670, 157] width 77 height 8
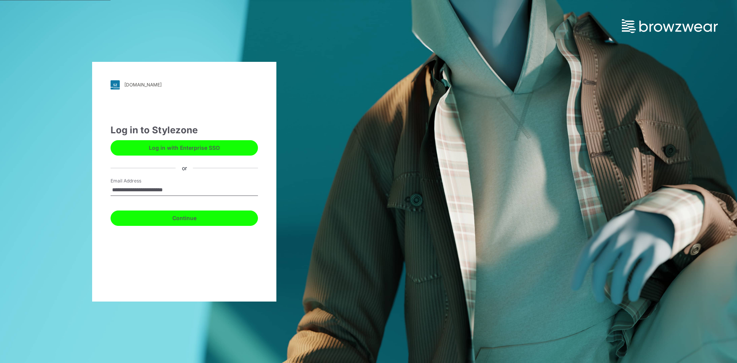
click at [192, 220] on button "Continue" at bounding box center [184, 217] width 147 height 15
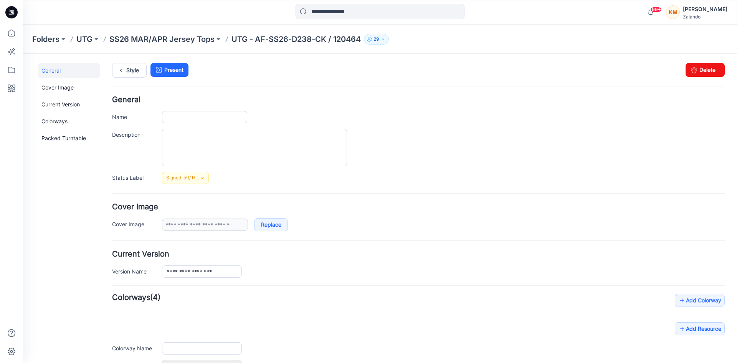
type input "**********"
type input "*"
type input "**********"
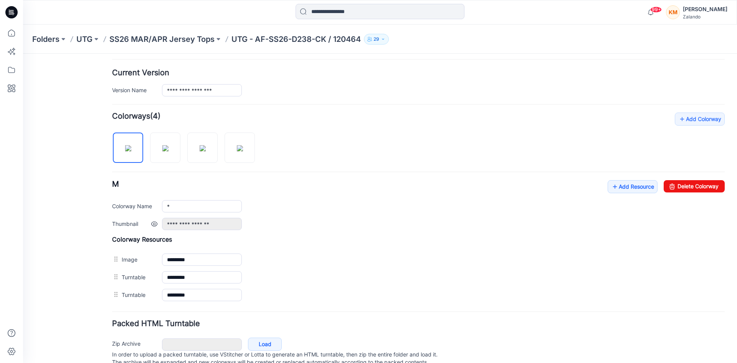
scroll to position [210, 0]
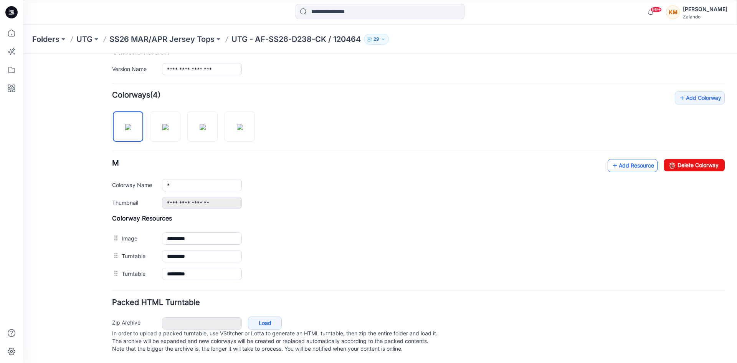
click at [620, 160] on link "Add Resource" at bounding box center [633, 165] width 50 height 13
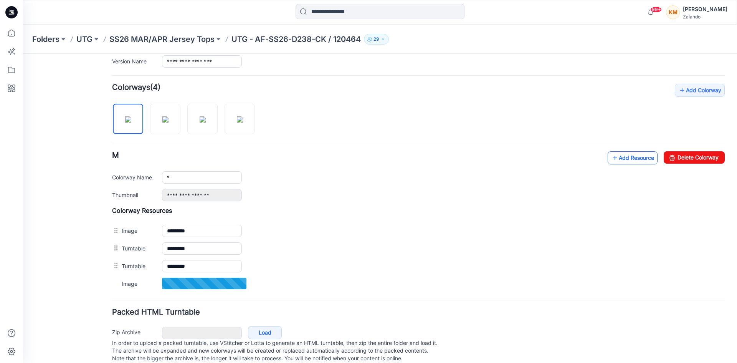
click at [620, 159] on link "Add Resource" at bounding box center [633, 157] width 50 height 13
click at [618, 159] on link "Add Resource" at bounding box center [633, 157] width 50 height 13
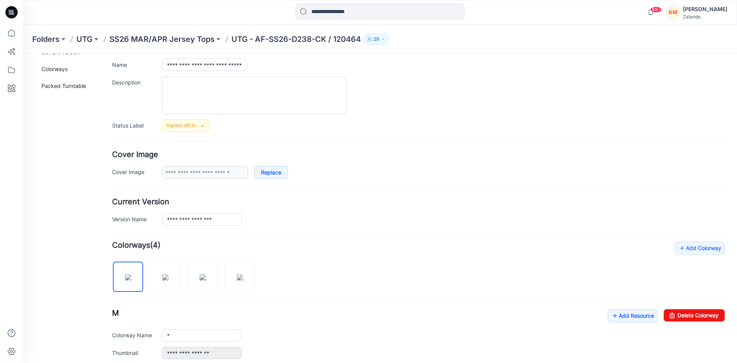
scroll to position [0, 0]
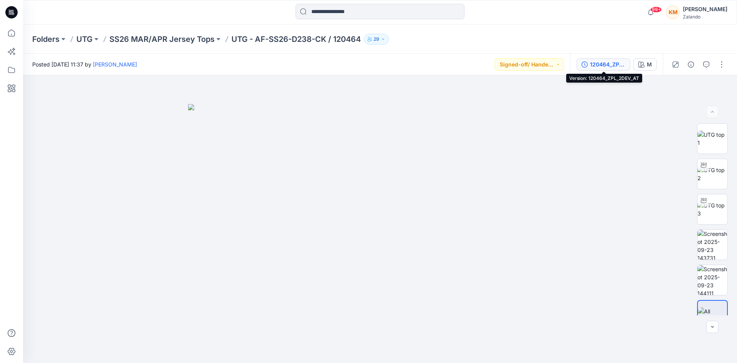
click at [597, 64] on div "120464_ZPL_2DEV_AT" at bounding box center [607, 64] width 35 height 8
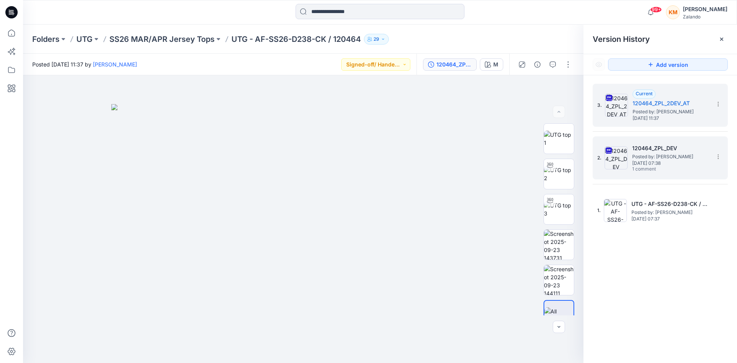
click at [653, 157] on span "Posted by: [PERSON_NAME]" at bounding box center [670, 157] width 77 height 8
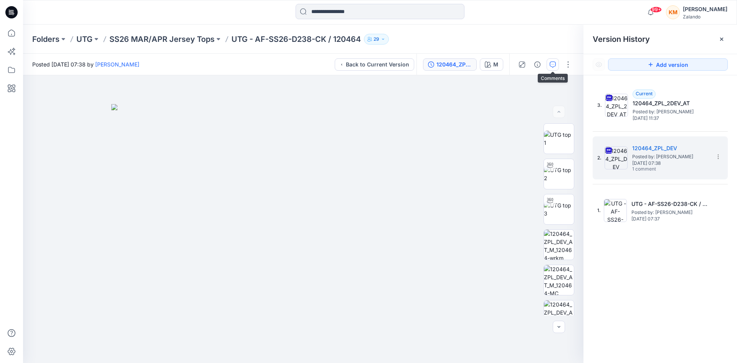
click at [554, 62] on icon "button" at bounding box center [553, 64] width 6 height 6
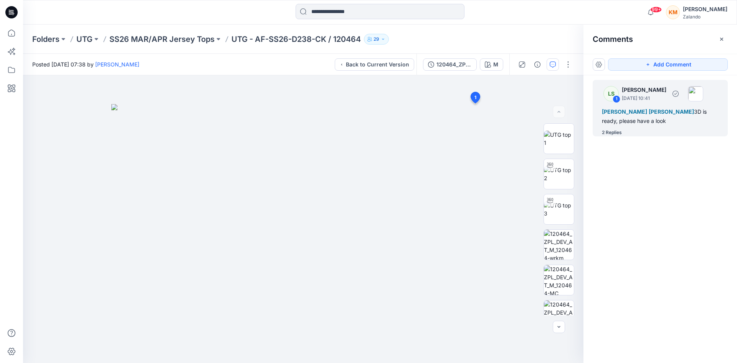
click at [618, 131] on div "2 Replies" at bounding box center [612, 133] width 20 height 8
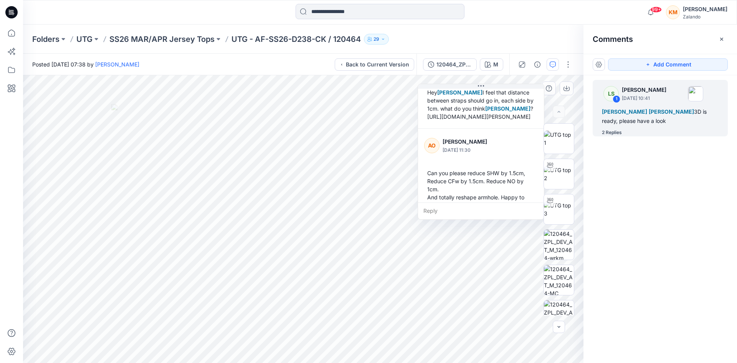
scroll to position [115, 0]
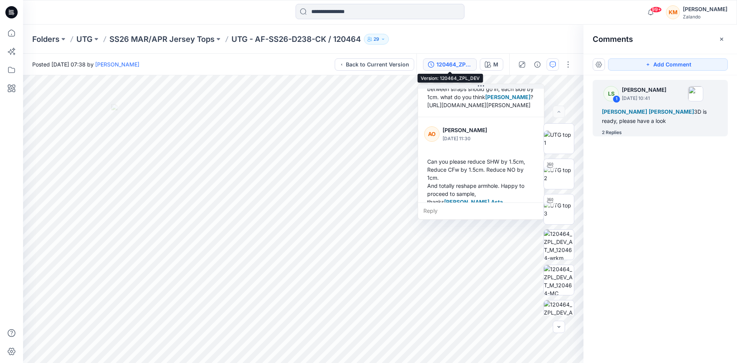
click at [466, 62] on div "120464_ZPL_DEV" at bounding box center [454, 64] width 35 height 8
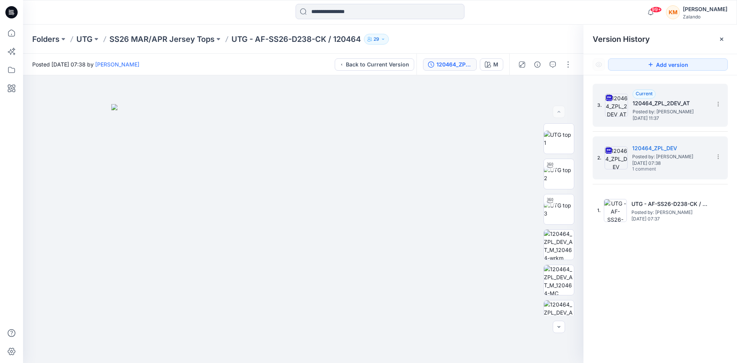
click at [663, 109] on span "Posted by: Kristina Mekseniene" at bounding box center [671, 112] width 77 height 8
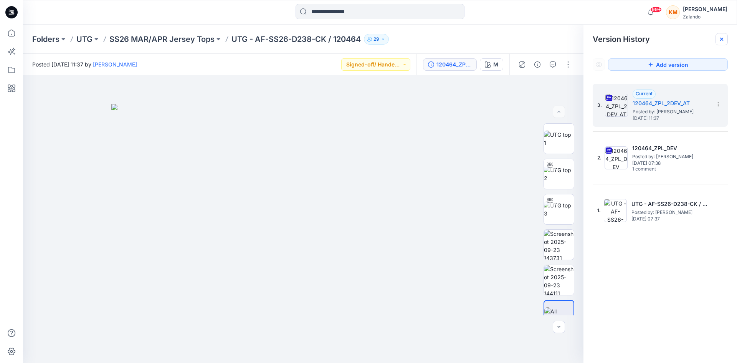
click at [722, 40] on icon at bounding box center [721, 39] width 3 height 3
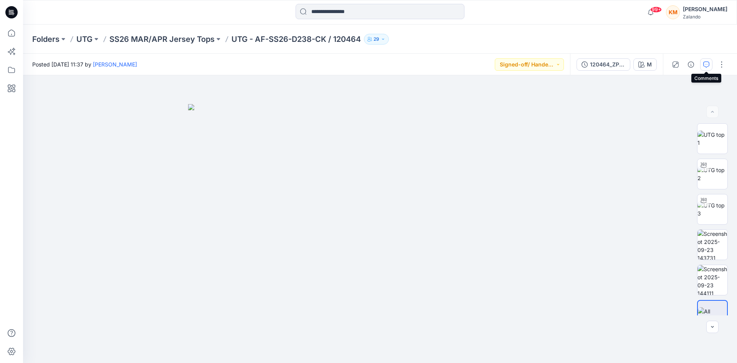
click at [710, 67] on button "button" at bounding box center [706, 64] width 12 height 12
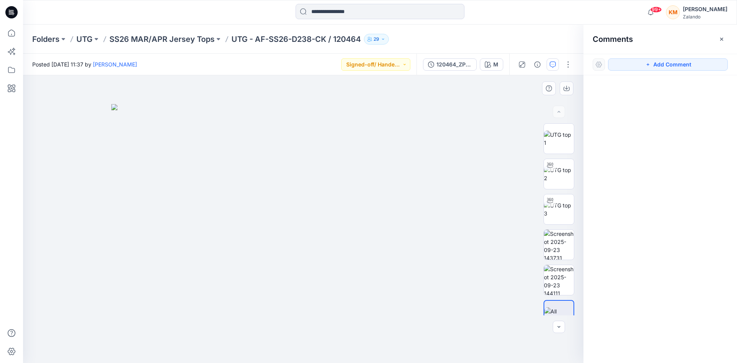
drag, startPoint x: 649, startPoint y: 64, endPoint x: 554, endPoint y: 107, distance: 103.6
click at [648, 64] on icon "button" at bounding box center [648, 64] width 6 height 6
click at [384, 117] on div "1" at bounding box center [303, 219] width 561 height 288
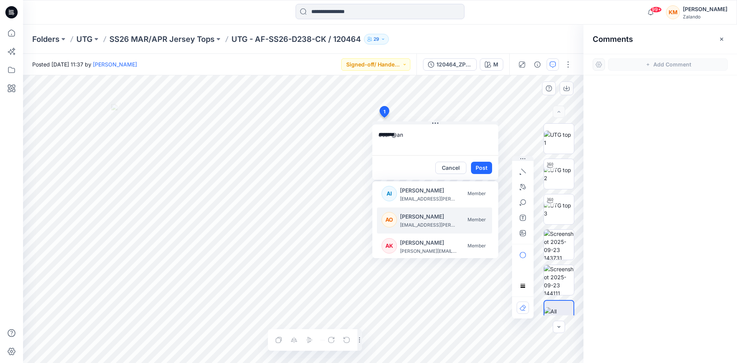
click at [418, 219] on p "Angel O'brien" at bounding box center [429, 216] width 58 height 9
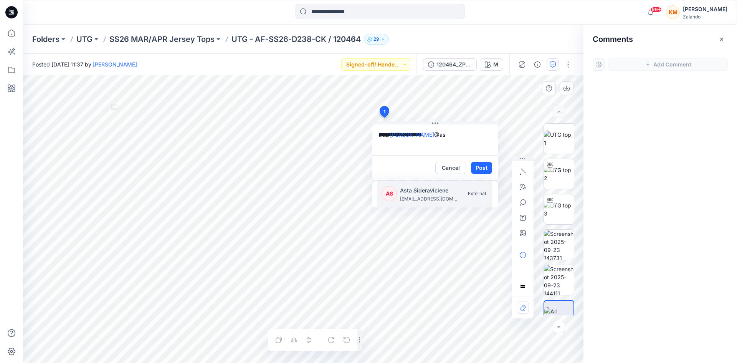
click at [425, 192] on p "Asta Sideraviciene" at bounding box center [429, 190] width 58 height 9
click at [382, 133] on textarea "**********" at bounding box center [435, 139] width 126 height 31
click at [485, 134] on textarea "**********" at bounding box center [435, 139] width 126 height 31
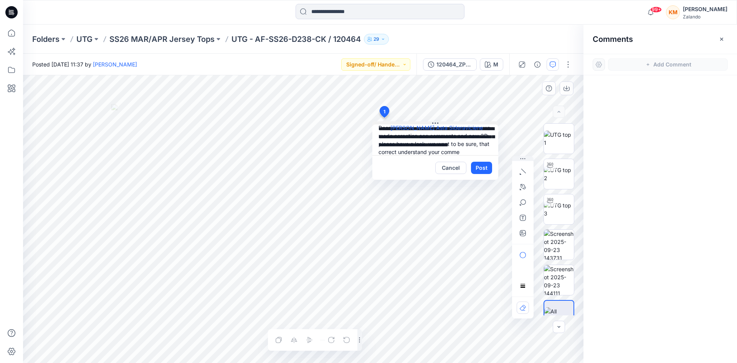
scroll to position [15, 0]
click at [415, 152] on textarea "**********" at bounding box center [435, 139] width 126 height 31
click at [422, 144] on textarea "**********" at bounding box center [435, 139] width 126 height 31
click at [480, 152] on textarea "**********" at bounding box center [435, 139] width 126 height 31
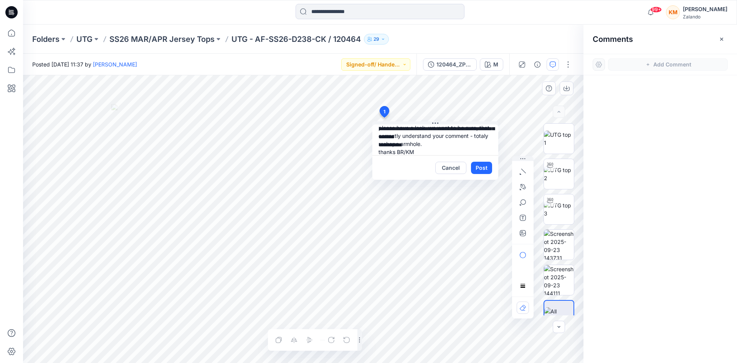
click at [419, 143] on textarea "**********" at bounding box center [435, 139] width 126 height 31
click at [441, 152] on textarea "**********" at bounding box center [435, 139] width 126 height 31
type textarea "**********"
click at [485, 168] on button "Post" at bounding box center [481, 168] width 21 height 12
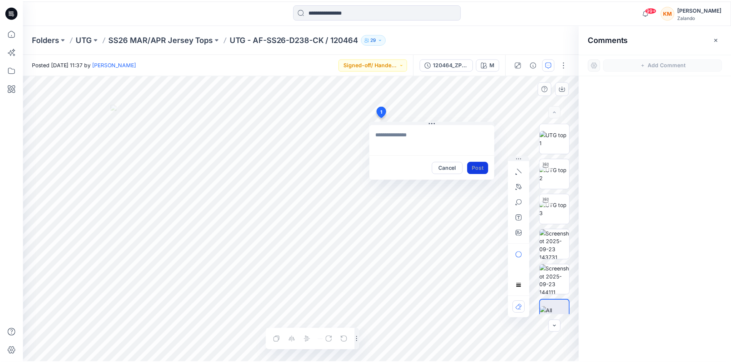
scroll to position [0, 0]
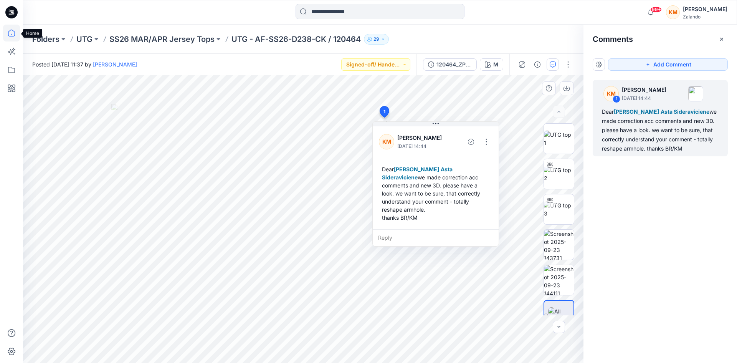
click at [9, 32] on icon at bounding box center [11, 33] width 17 height 17
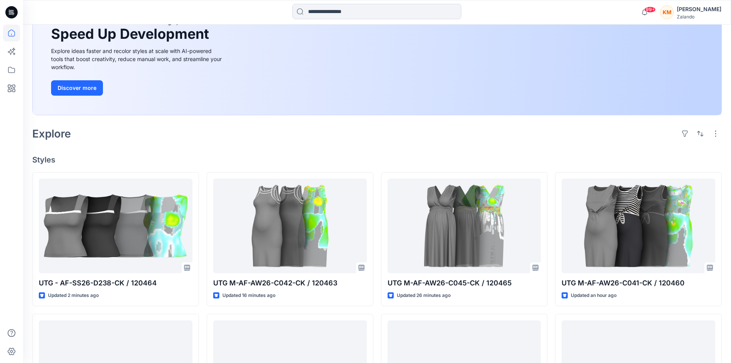
scroll to position [115, 0]
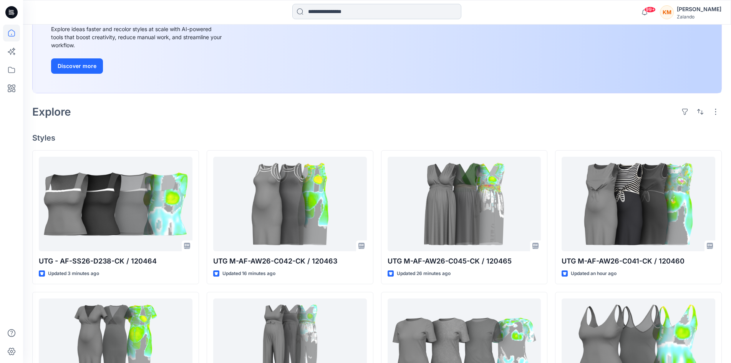
click at [325, 10] on input at bounding box center [376, 11] width 169 height 15
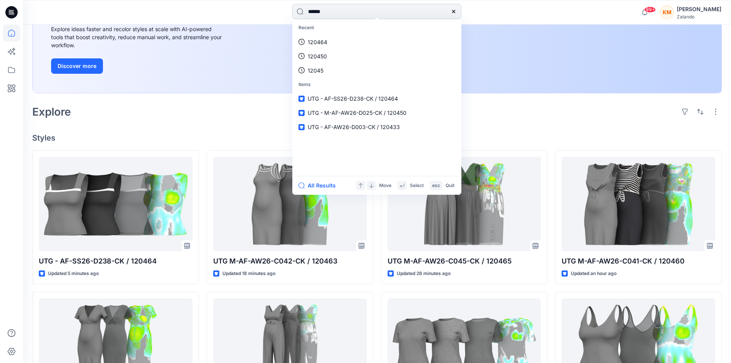
type input "******"
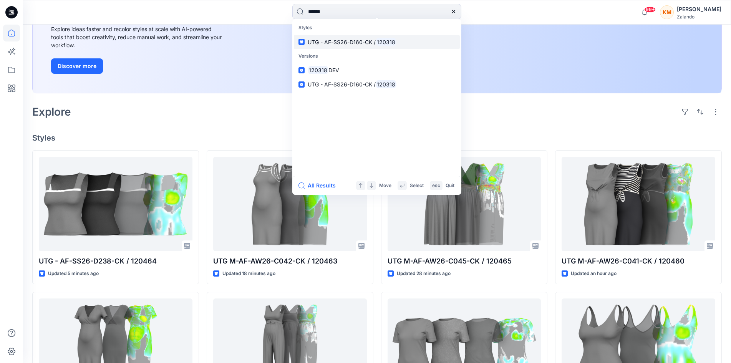
click at [331, 41] on span "UTG - AF-SS26-D160-CK /" at bounding box center [342, 42] width 68 height 7
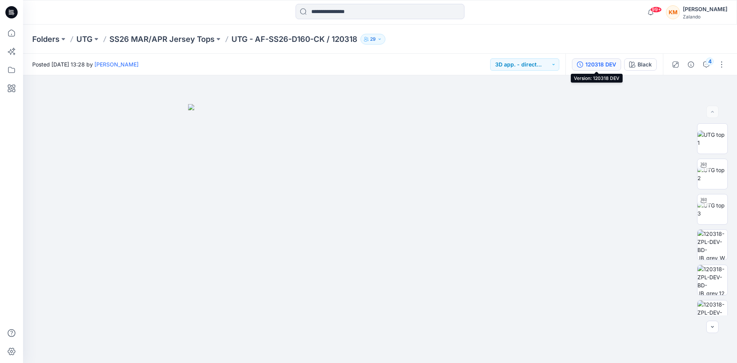
click at [604, 67] on div "120318 DEV" at bounding box center [600, 64] width 31 height 8
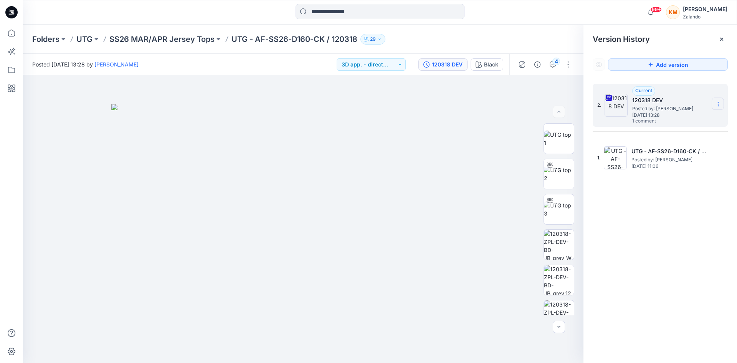
click at [717, 101] on icon at bounding box center [718, 104] width 6 height 6
click at [687, 120] on span "Download Source BW File" at bounding box center [679, 118] width 64 height 9
click at [12, 34] on icon at bounding box center [11, 33] width 17 height 17
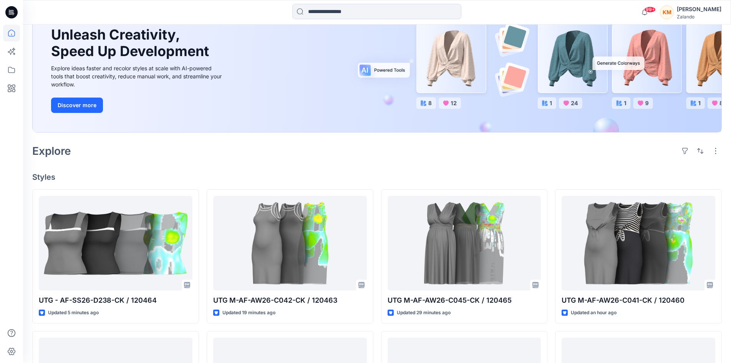
scroll to position [77, 0]
